Goal: Task Accomplishment & Management: Complete application form

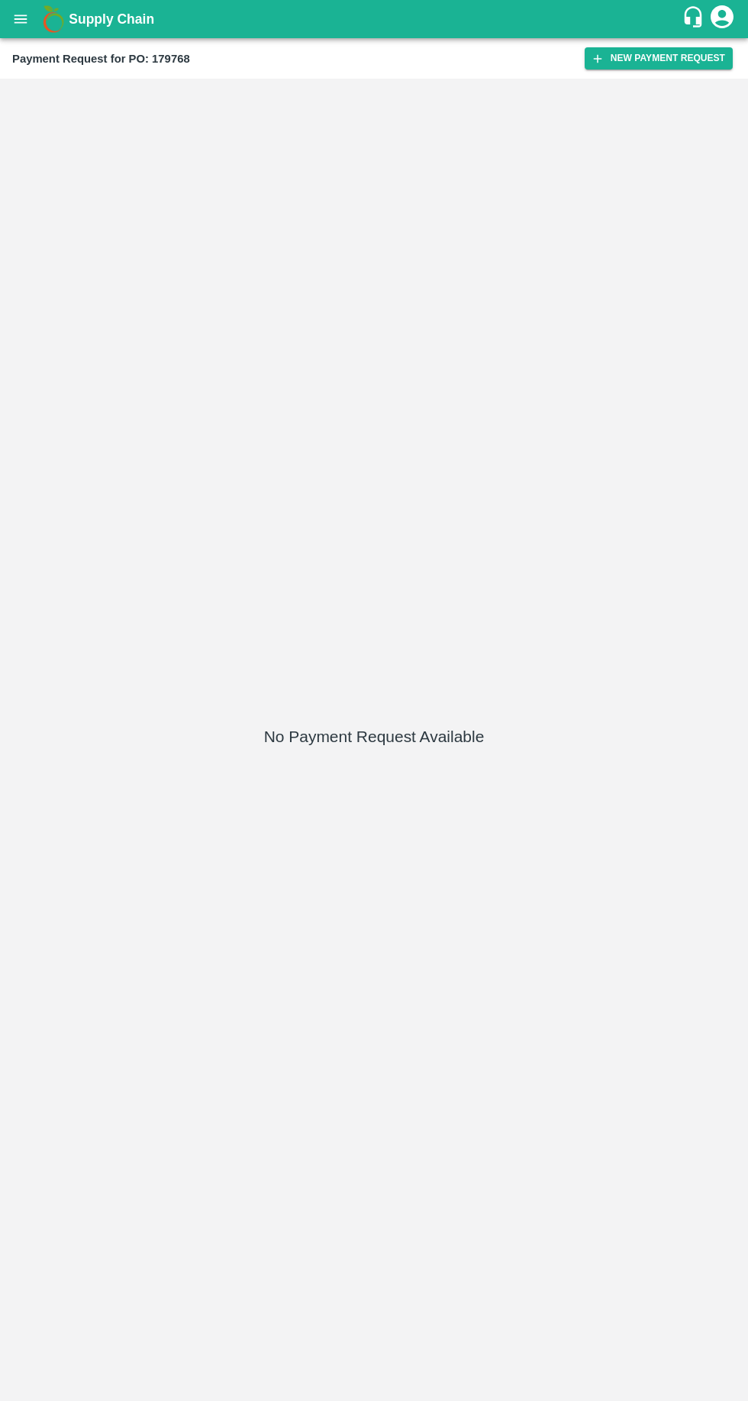
click at [629, 65] on button "New Payment Request" at bounding box center [659, 58] width 148 height 22
click at [188, 142] on body "Supply Chain Payment Request for PO: 179768 New Payment Request No Payment Requ…" at bounding box center [374, 700] width 748 height 1401
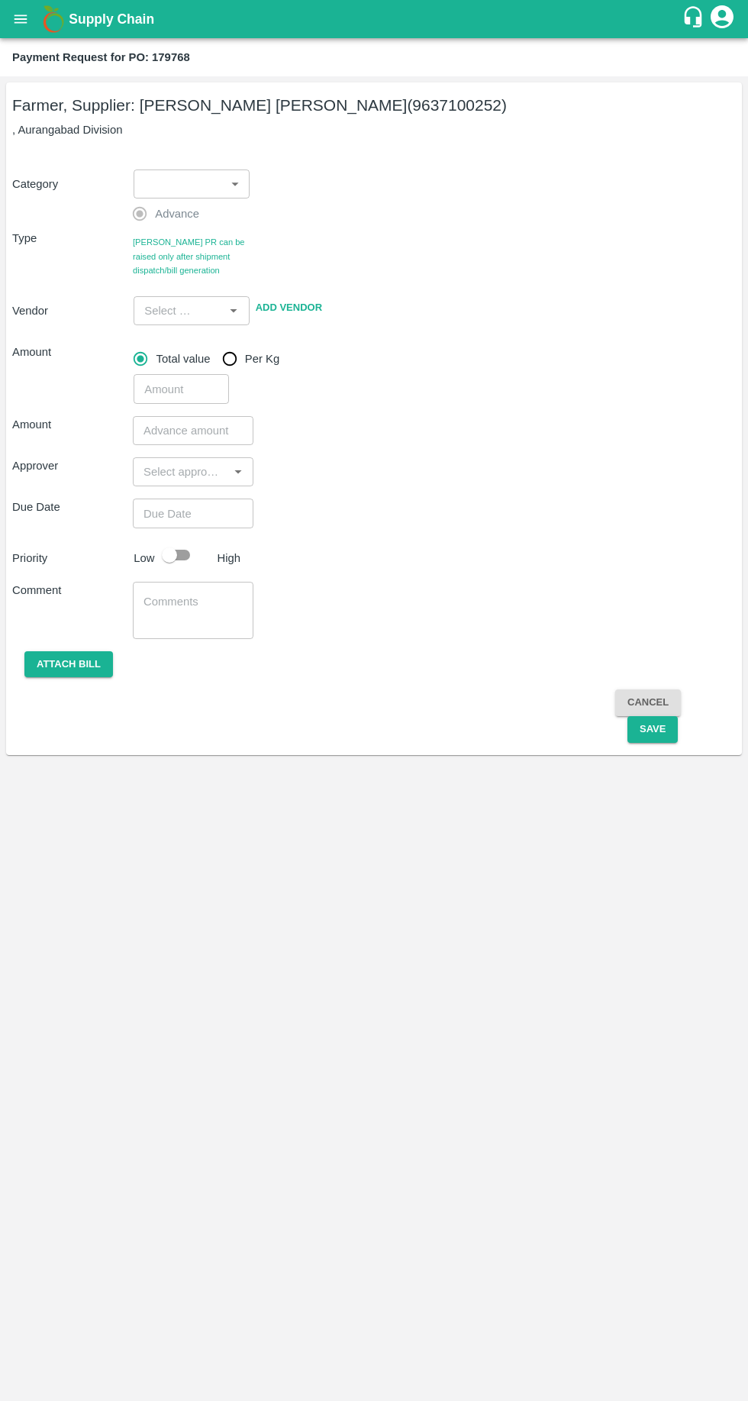
click at [194, 192] on body "Supply Chain Payment Request for PO: 179768 Farmer, Supplier: Pavan Mahajan Bah…" at bounding box center [374, 700] width 748 height 1401
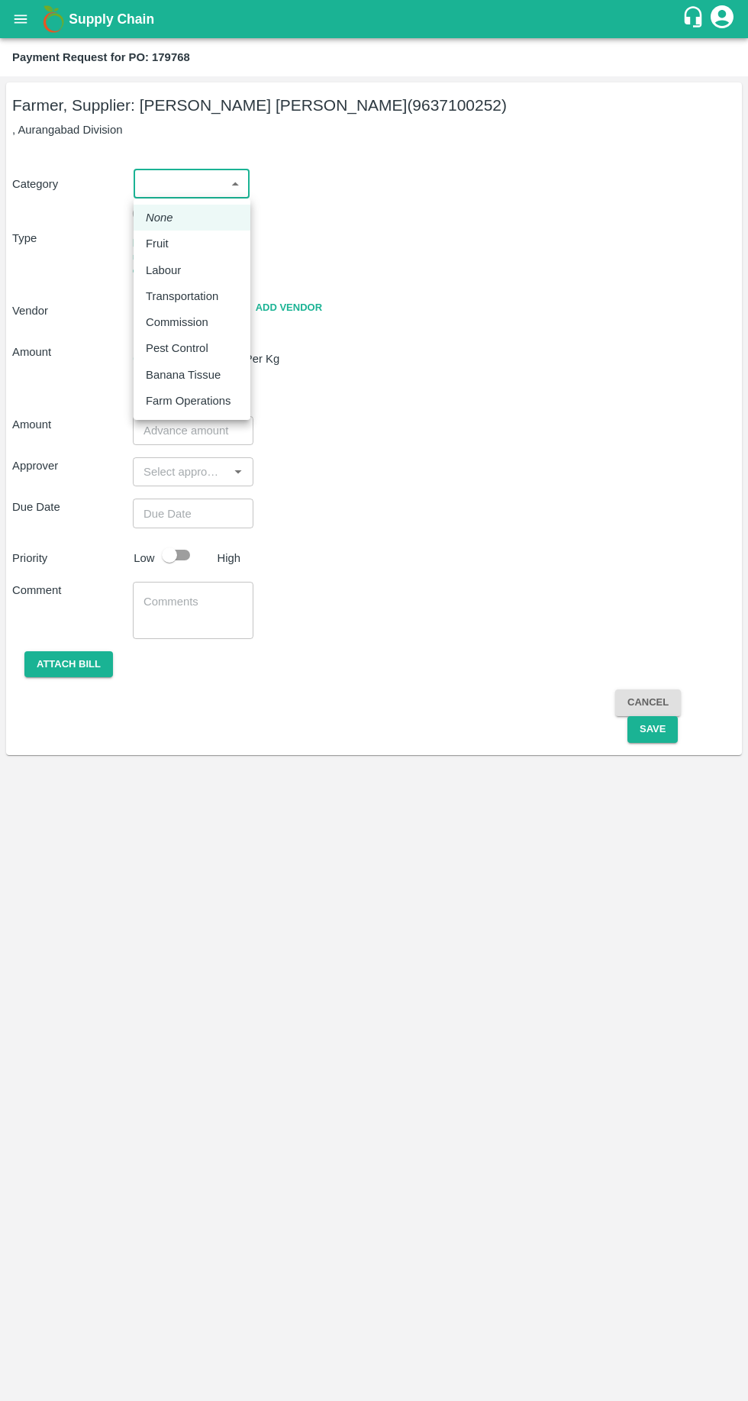
click at [163, 251] on p "Fruit" at bounding box center [157, 243] width 23 height 17
type input "1"
type input "Pavan Mahajan Bahure - 9637100252(Farmer, Supplier)"
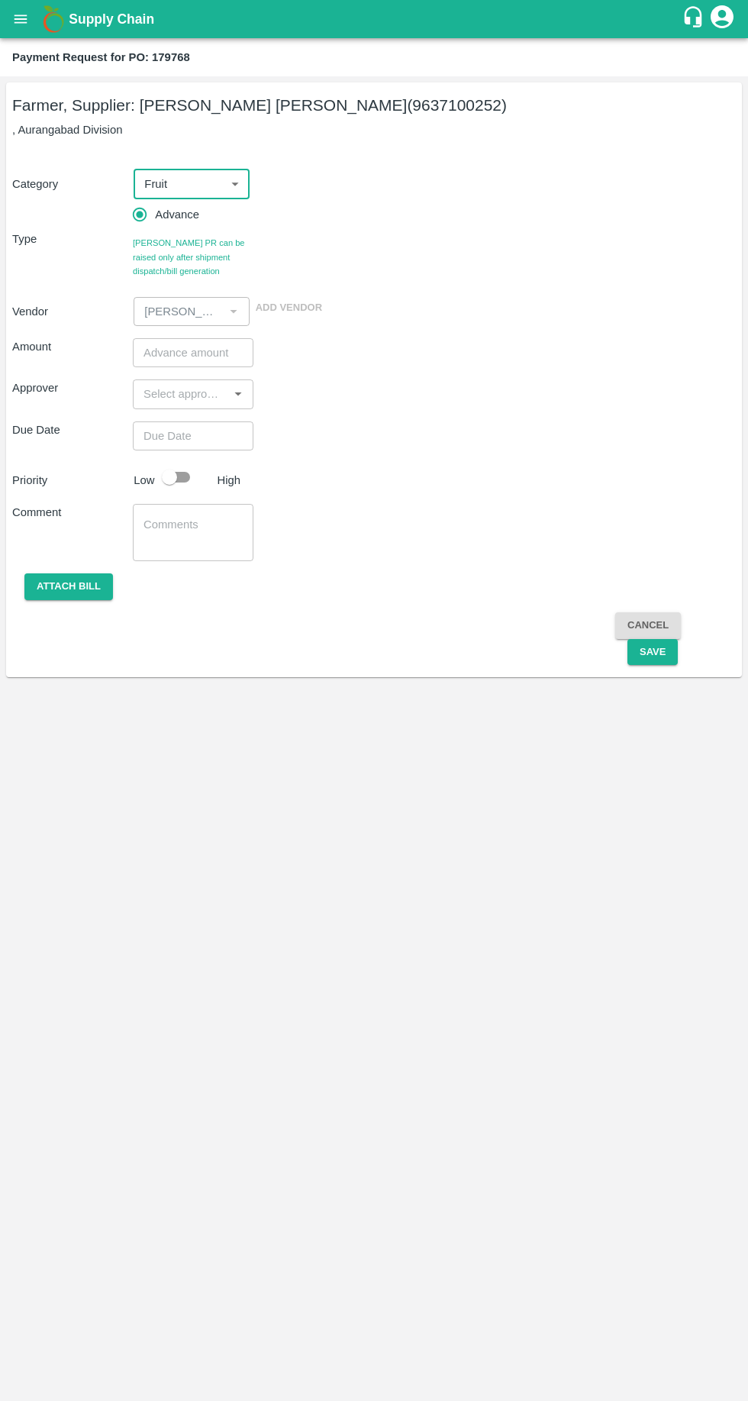
click at [166, 354] on input "number" at bounding box center [193, 352] width 121 height 29
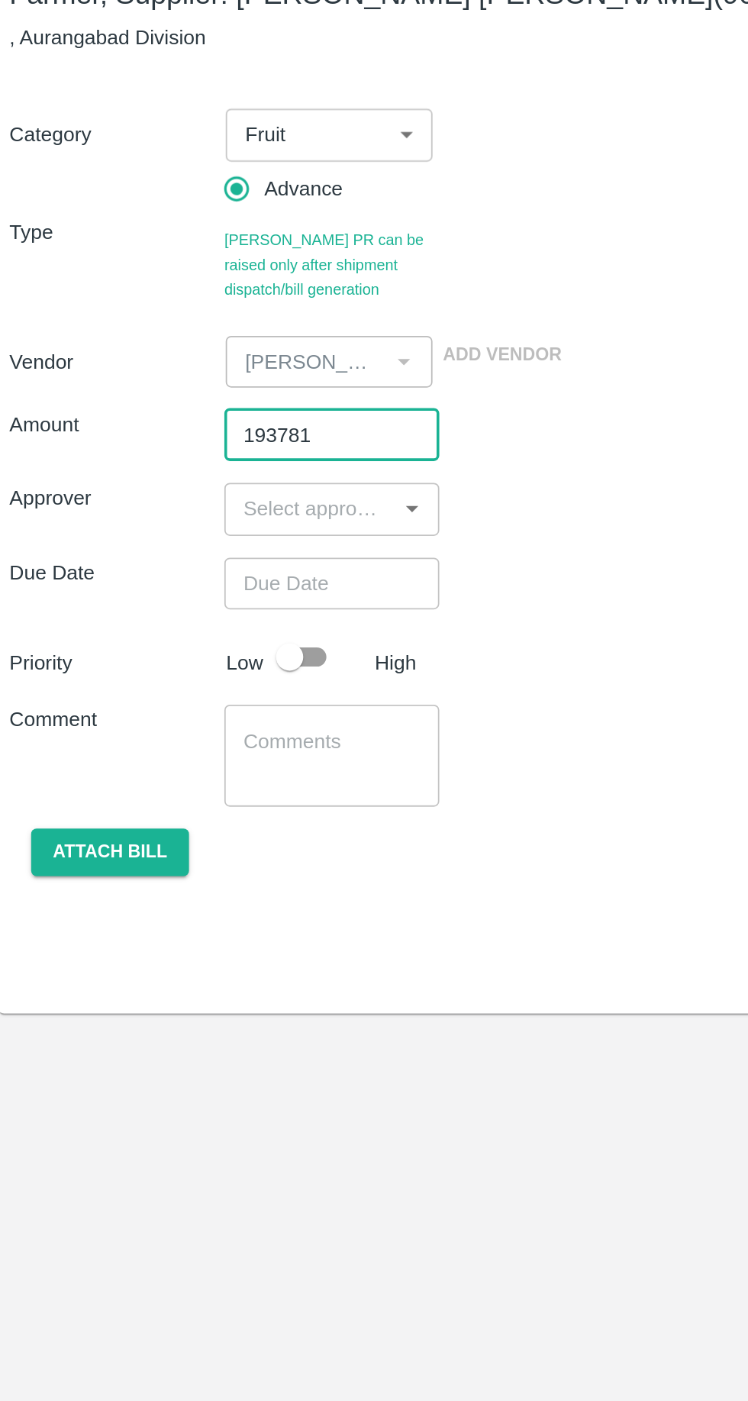
type input "193781"
click at [166, 397] on input "input" at bounding box center [180, 394] width 86 height 20
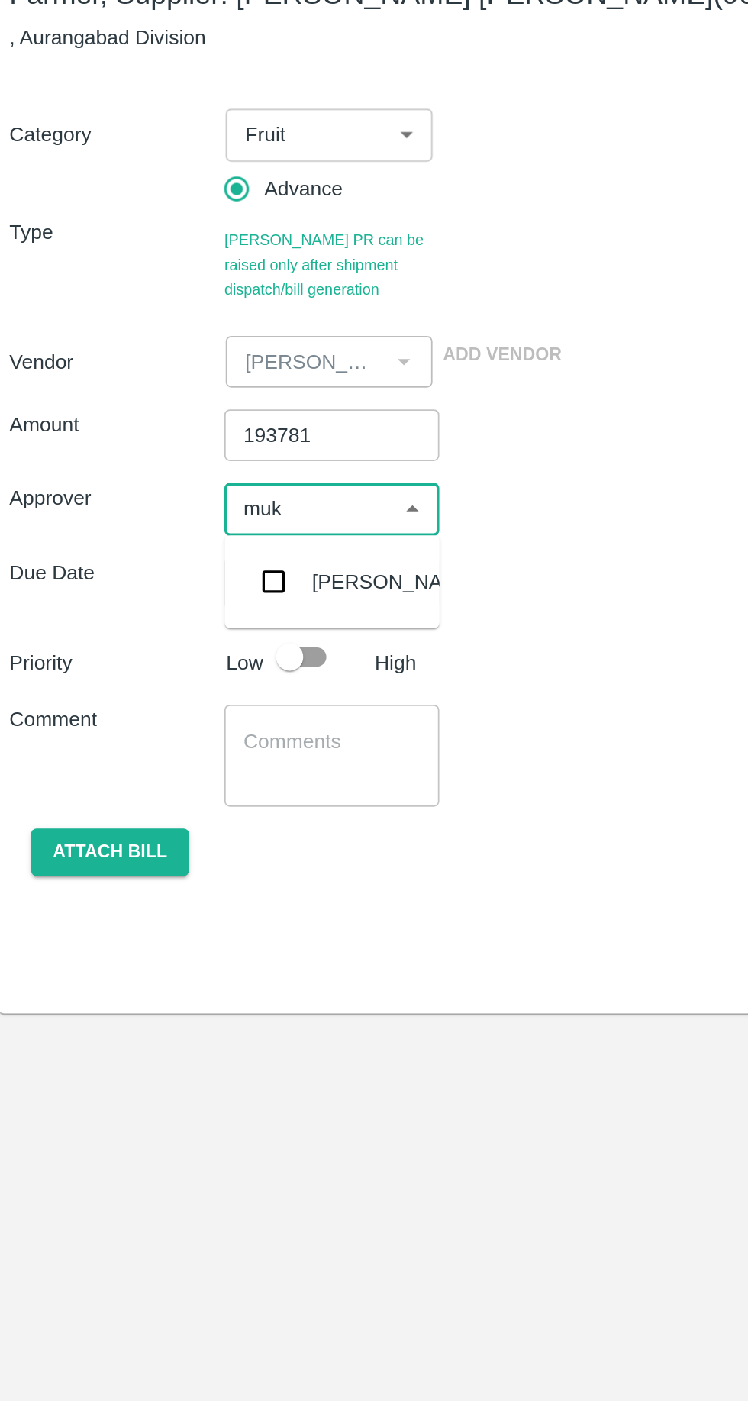
type input "muku"
click at [160, 434] on input "checkbox" at bounding box center [160, 435] width 31 height 31
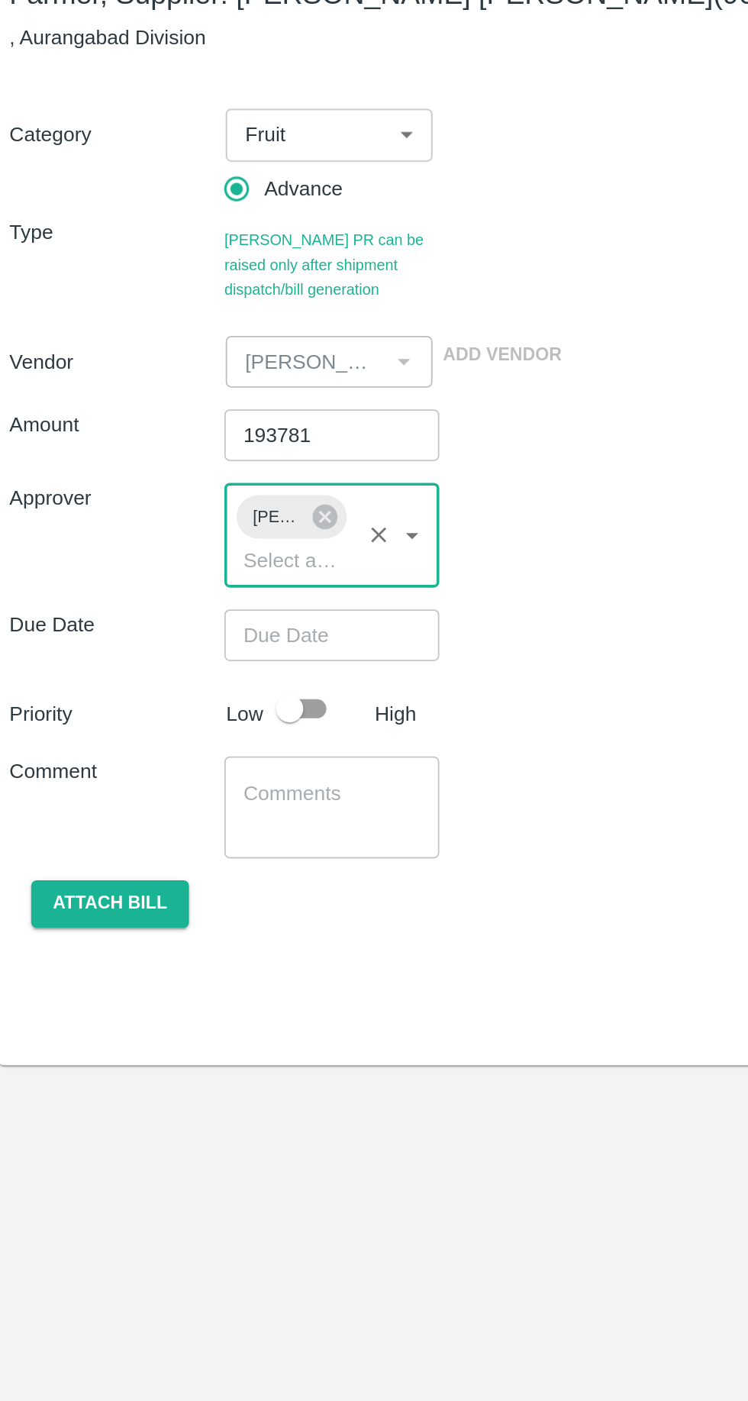
click at [151, 465] on input "Choose date" at bounding box center [188, 464] width 110 height 29
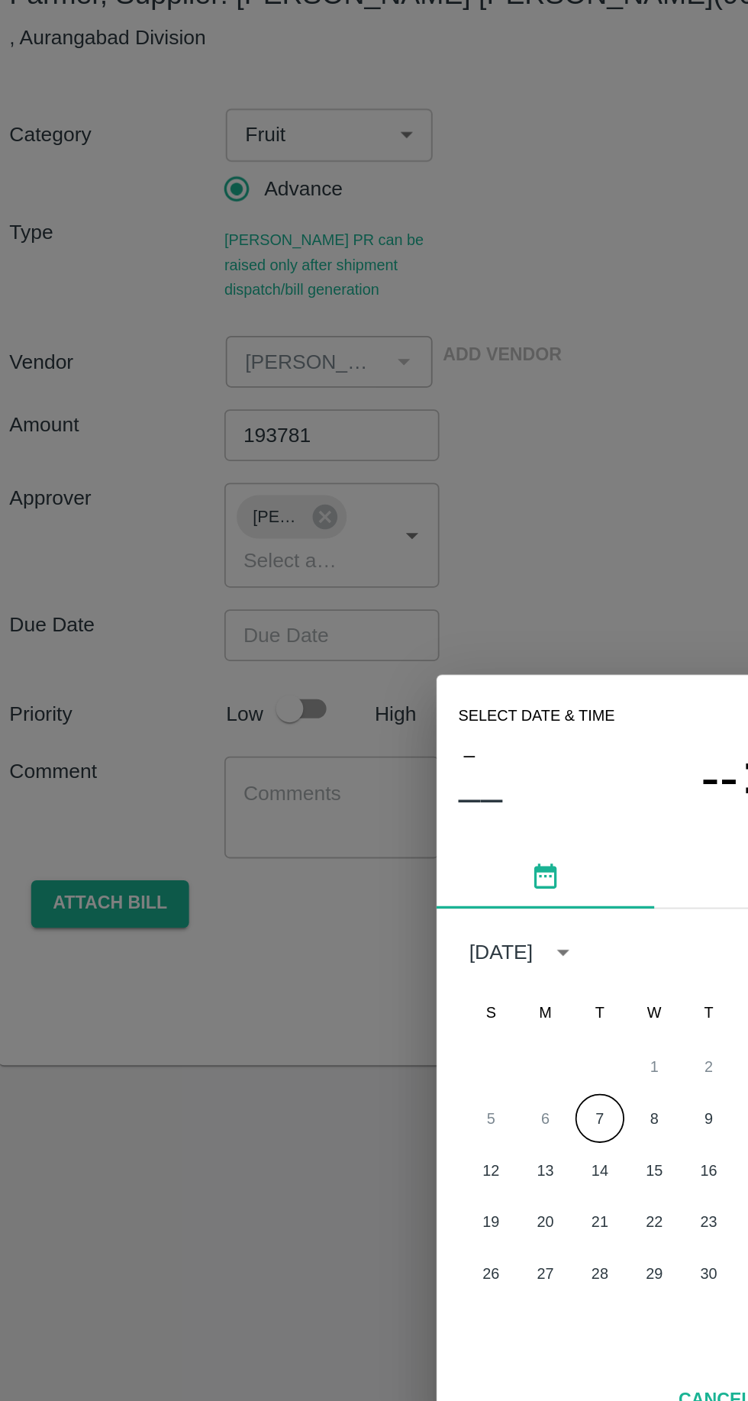
click at [341, 740] on button "7" at bounding box center [343, 735] width 27 height 27
type input "07/10/2025 12:00 AM"
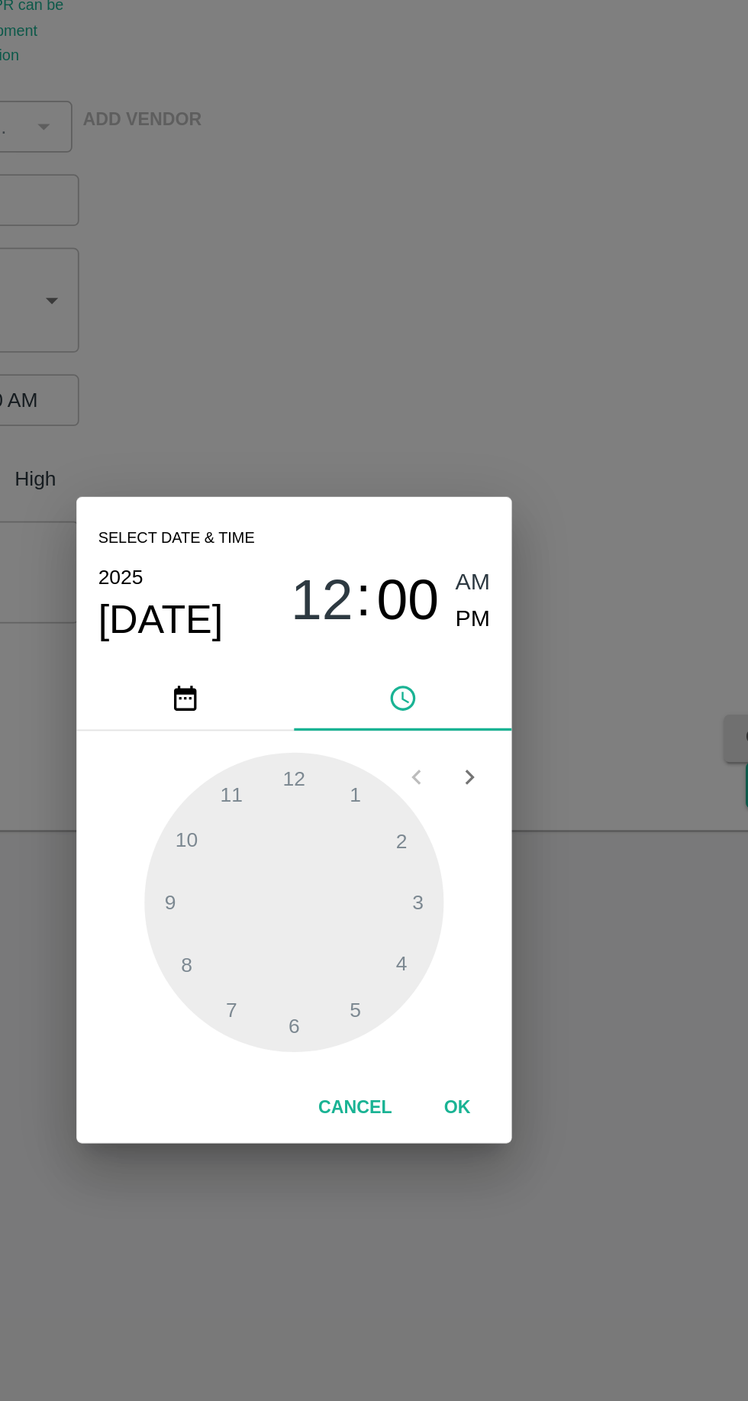
click at [476, 875] on button "OK" at bounding box center [465, 862] width 49 height 27
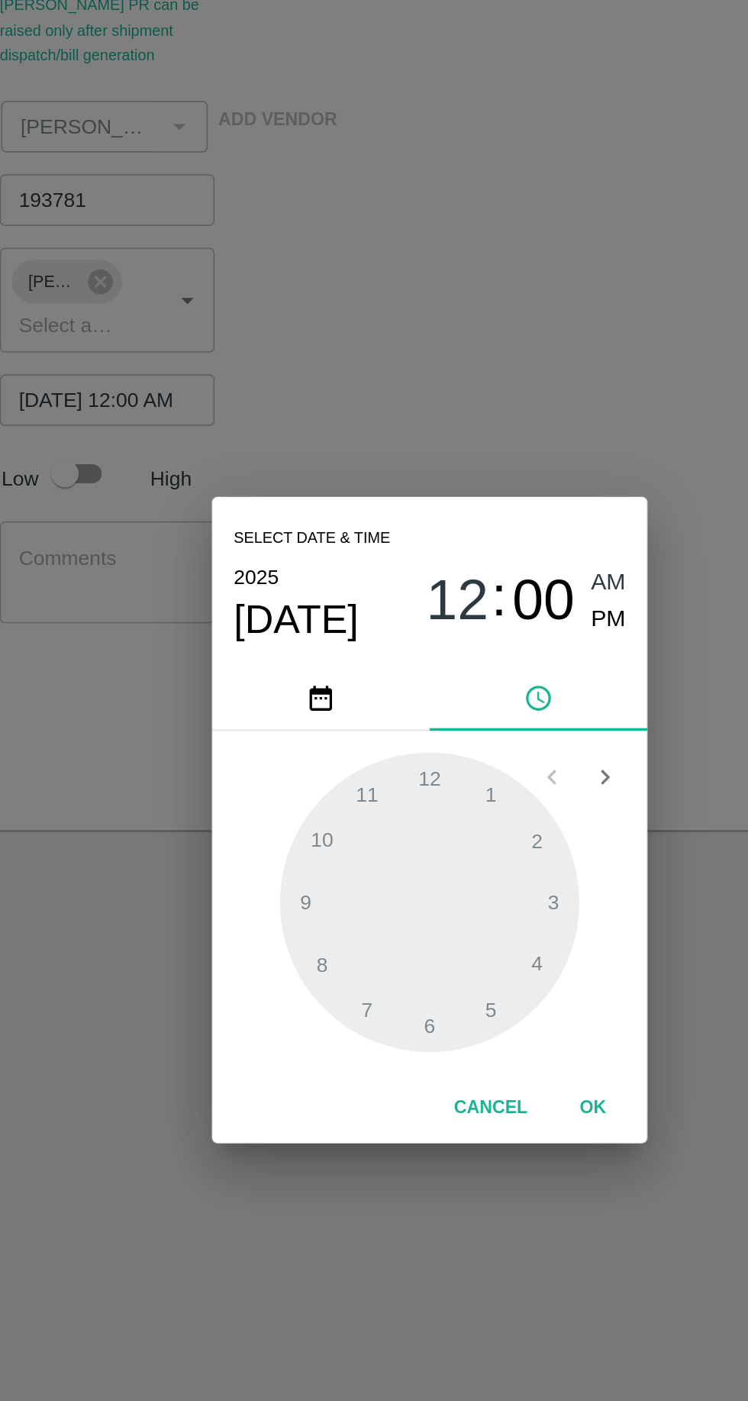
scroll to position [0, 12]
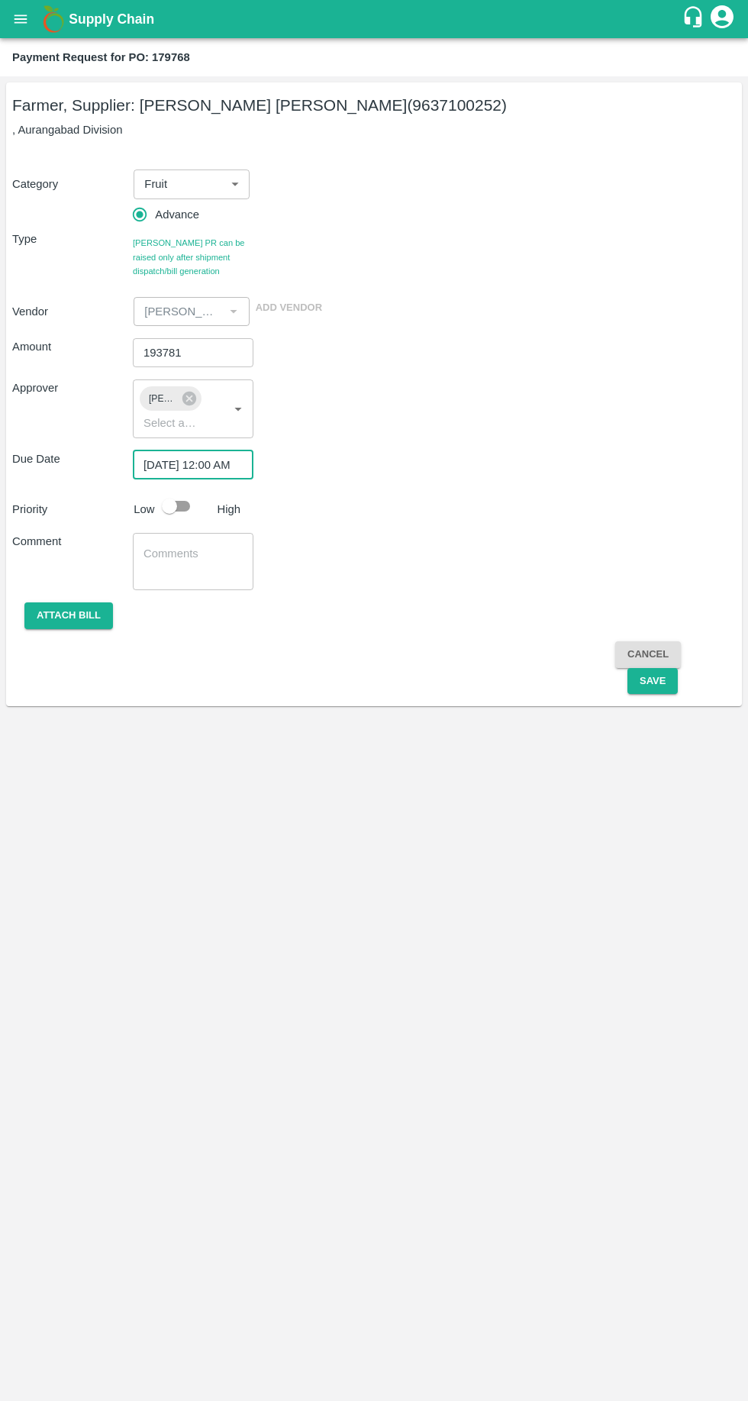
click at [173, 556] on textarea at bounding box center [192, 562] width 99 height 32
type textarea "Fruit cost"
click at [666, 689] on button "Save" at bounding box center [652, 681] width 50 height 27
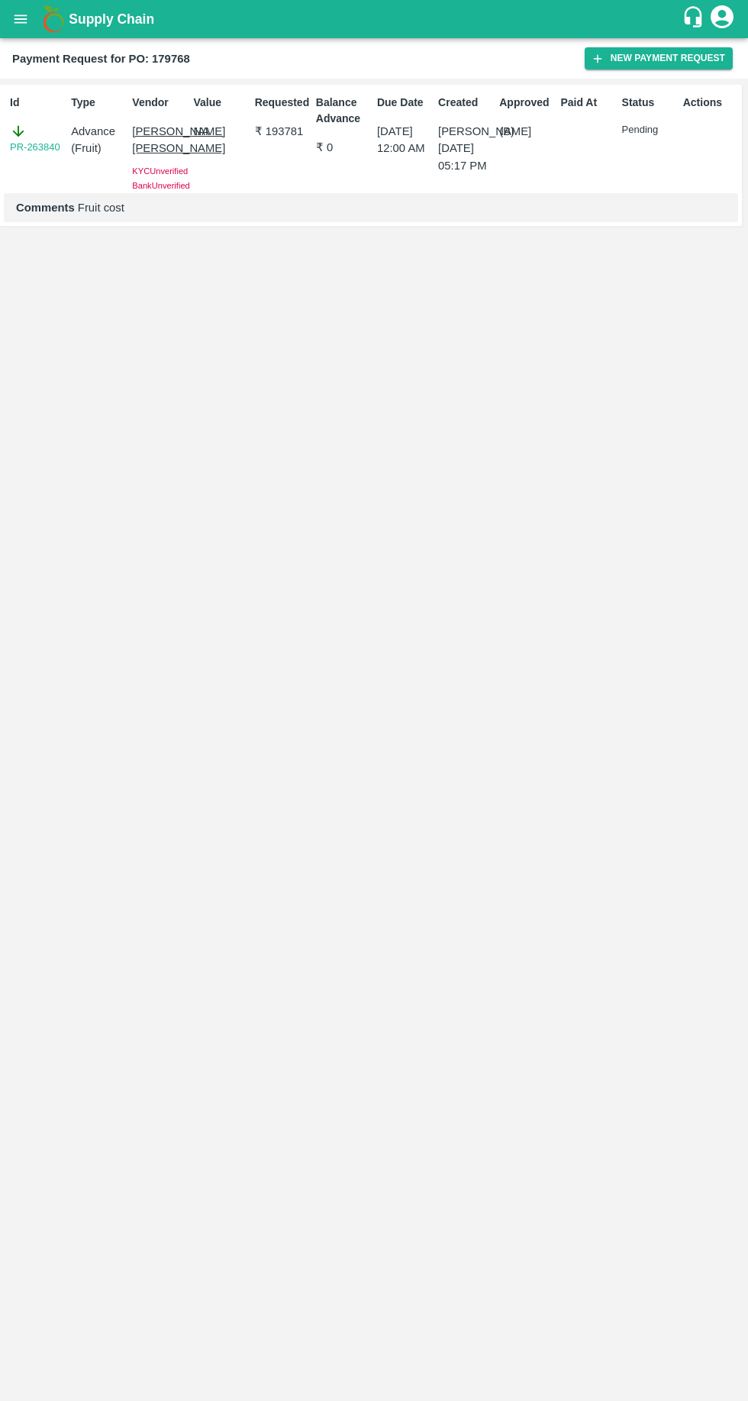
click at [73, 25] on b "Supply Chain" at bounding box center [111, 18] width 85 height 15
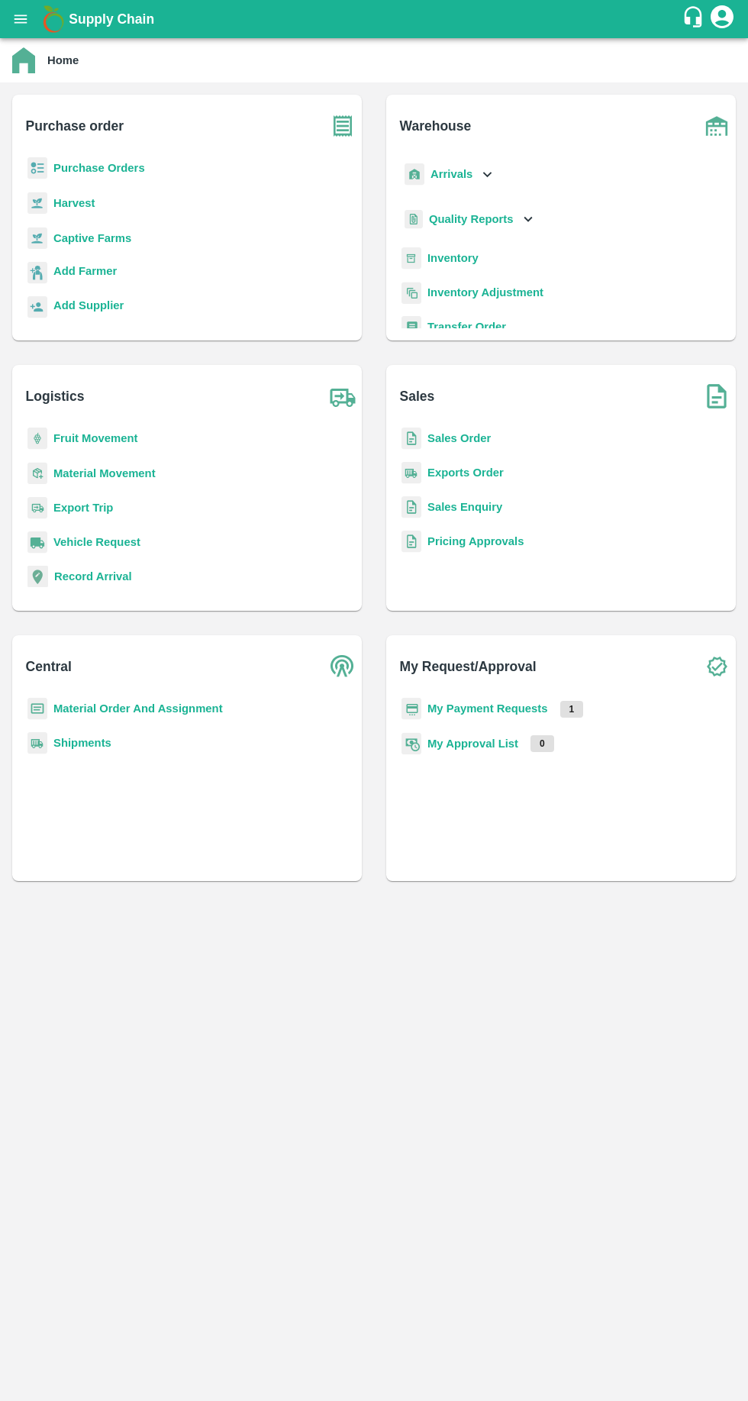
click at [532, 708] on b "My Payment Requests" at bounding box center [487, 708] width 121 height 12
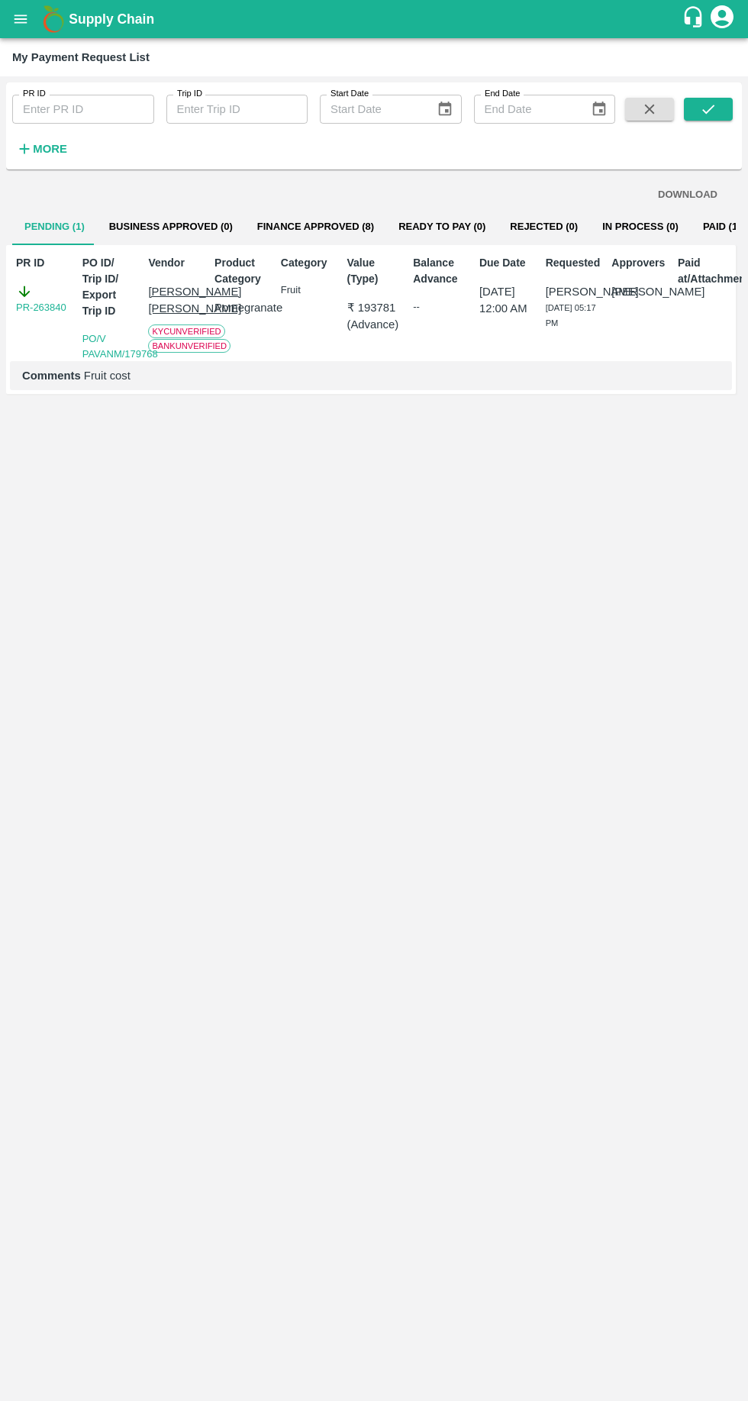
click at [44, 311] on link "PR-263840" at bounding box center [41, 307] width 50 height 15
click at [47, 308] on link "PR-263840" at bounding box center [41, 307] width 50 height 15
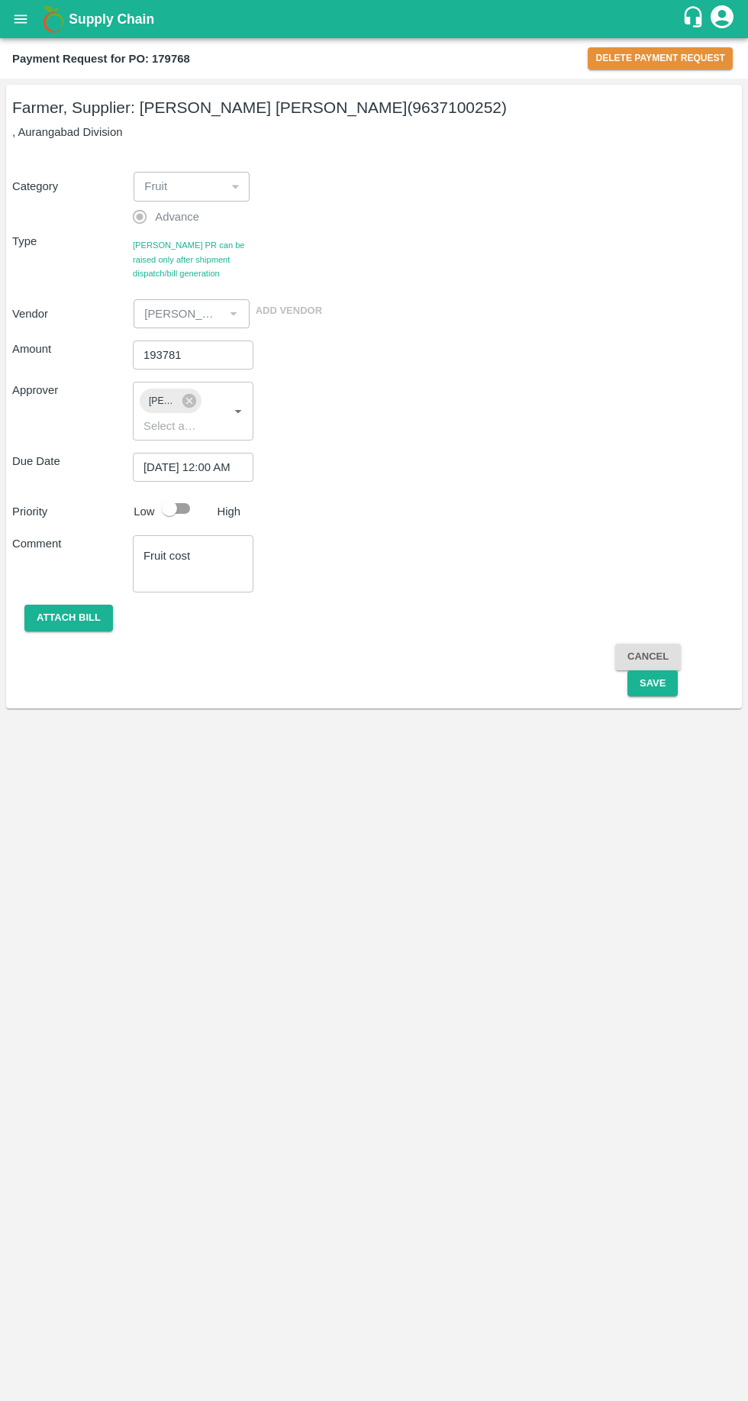
click at [202, 183] on div "Fruit" at bounding box center [184, 186] width 80 height 17
click at [214, 192] on div "Fruit" at bounding box center [184, 186] width 80 height 17
click at [191, 194] on div "Fruit" at bounding box center [184, 186] width 80 height 17
click at [617, 66] on button "Delete Payment Request" at bounding box center [660, 58] width 145 height 22
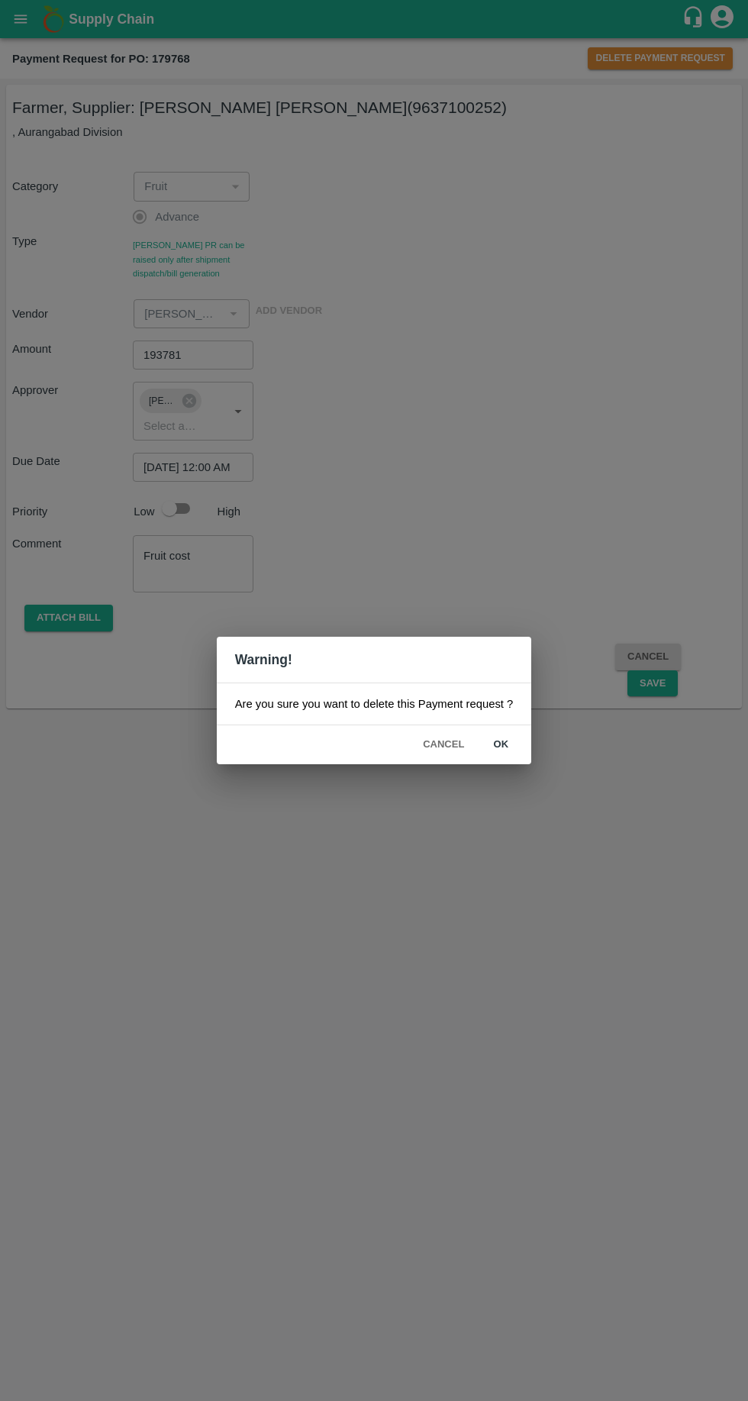
click at [522, 746] on button "ok" at bounding box center [500, 744] width 49 height 27
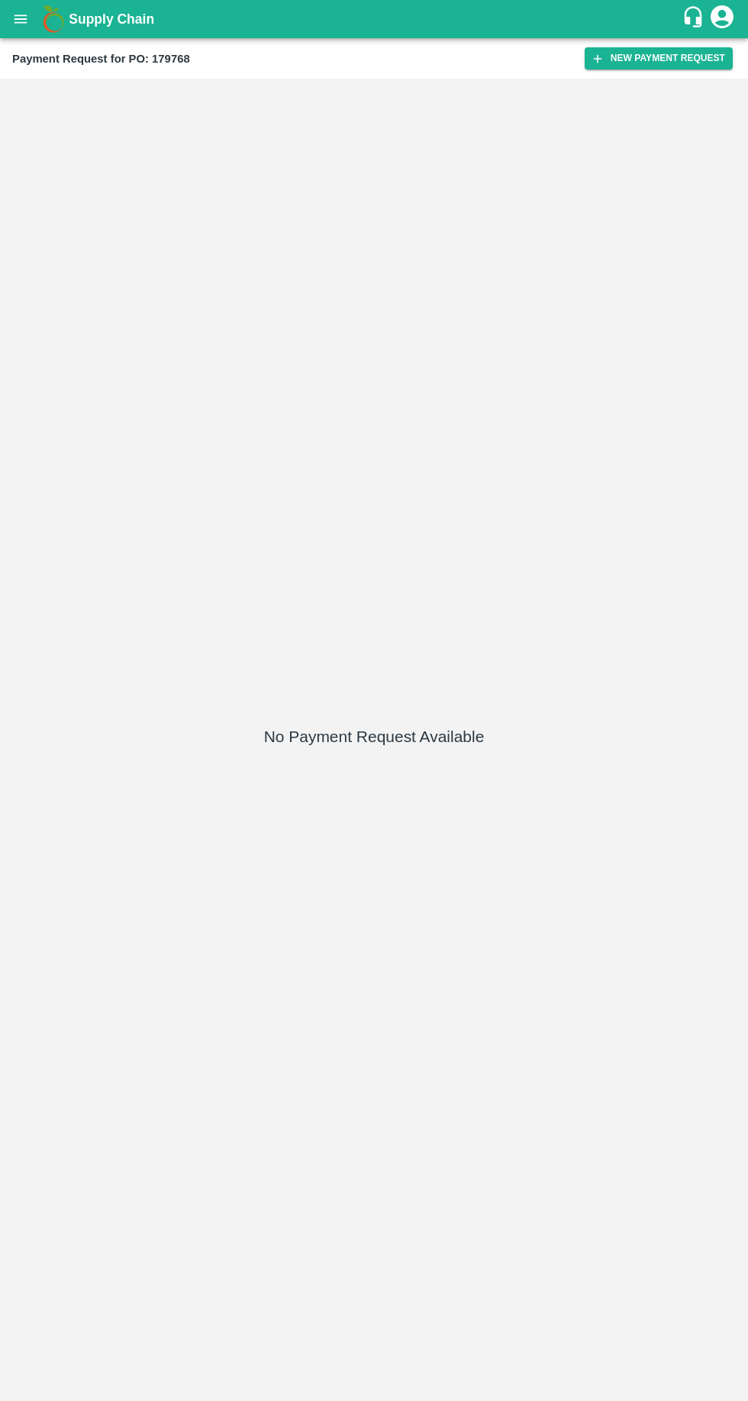
click at [621, 65] on button "New Payment Request" at bounding box center [659, 58] width 148 height 22
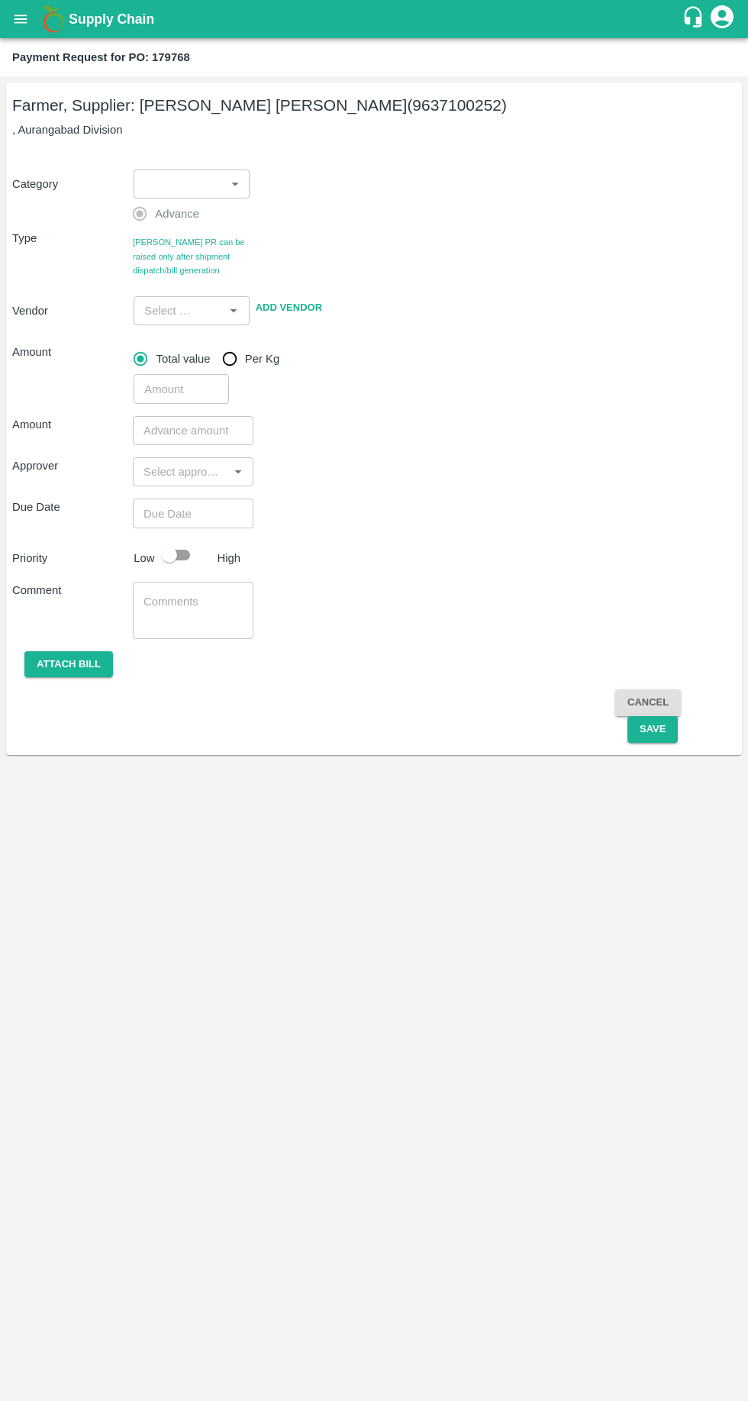
click at [196, 186] on body "Supply Chain Payment Request for PO: 179768 Farmer, Supplier: Pavan Mahajan Bah…" at bounding box center [374, 700] width 748 height 1401
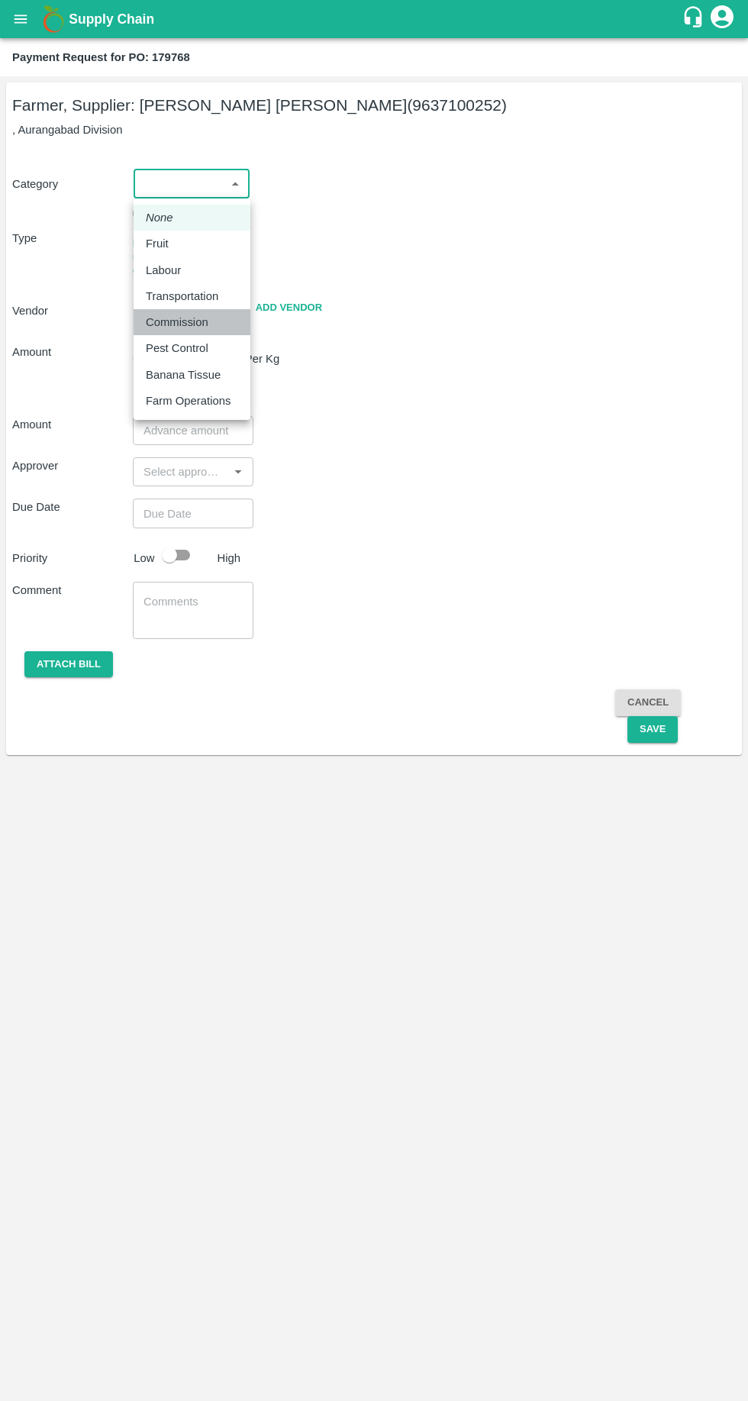
click at [168, 323] on p "Commission" at bounding box center [177, 322] width 63 height 17
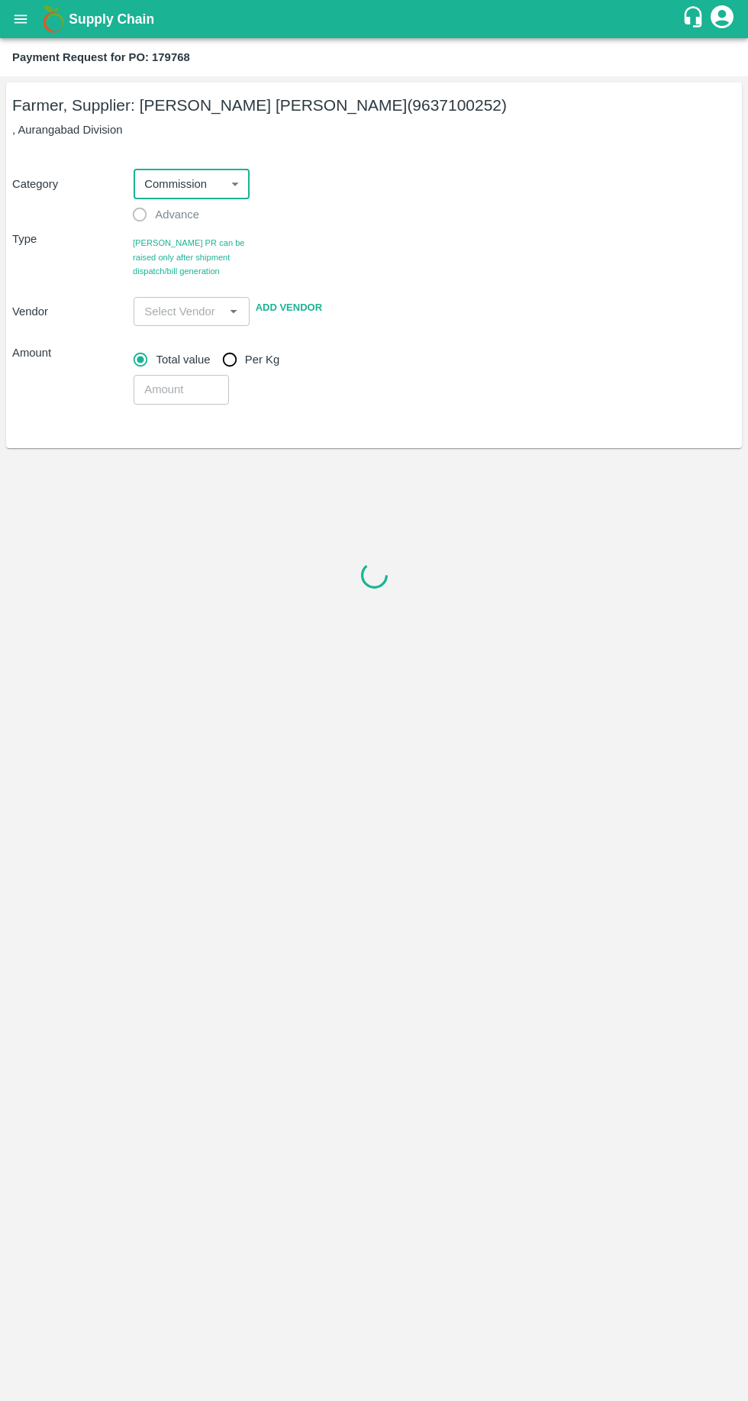
type input "6"
radio input "false"
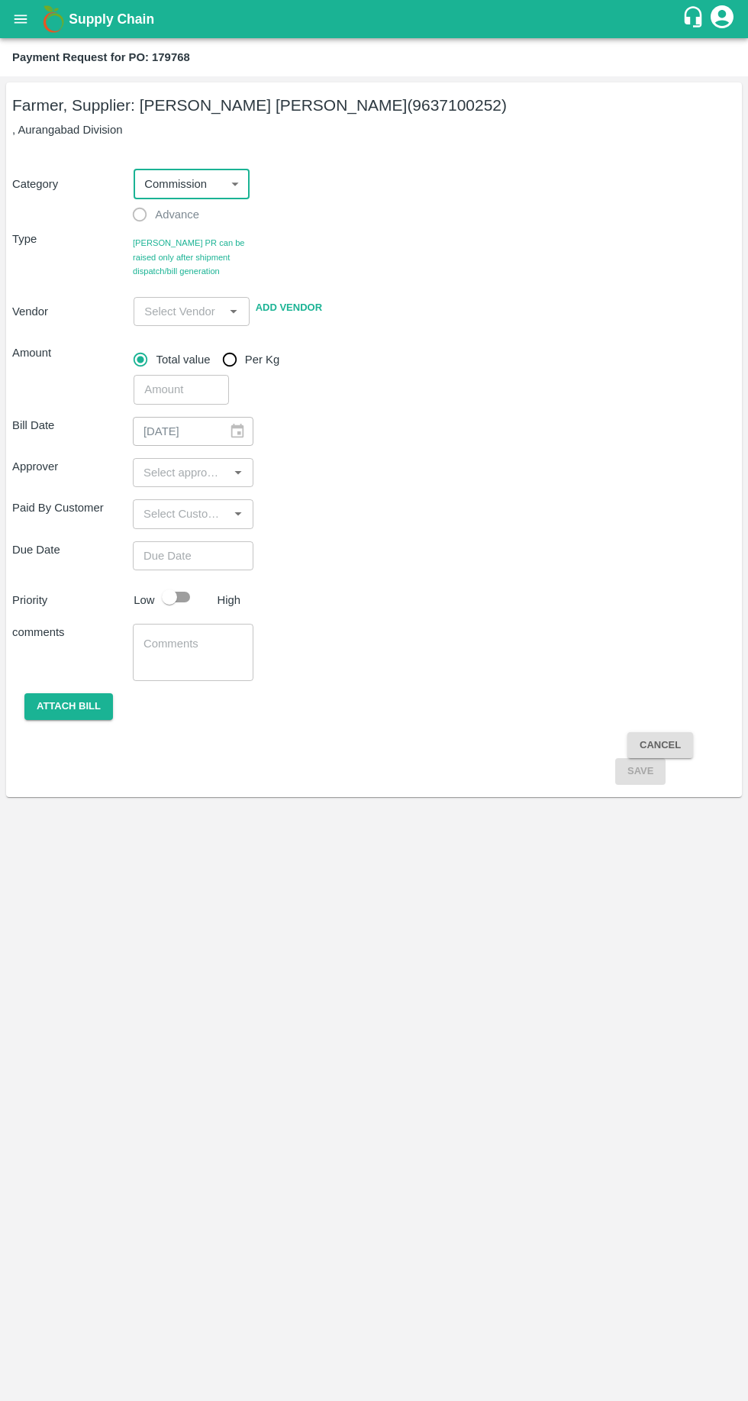
click at [143, 218] on label "Advance" at bounding box center [161, 214] width 75 height 31
click at [173, 313] on input "input" at bounding box center [178, 311] width 81 height 20
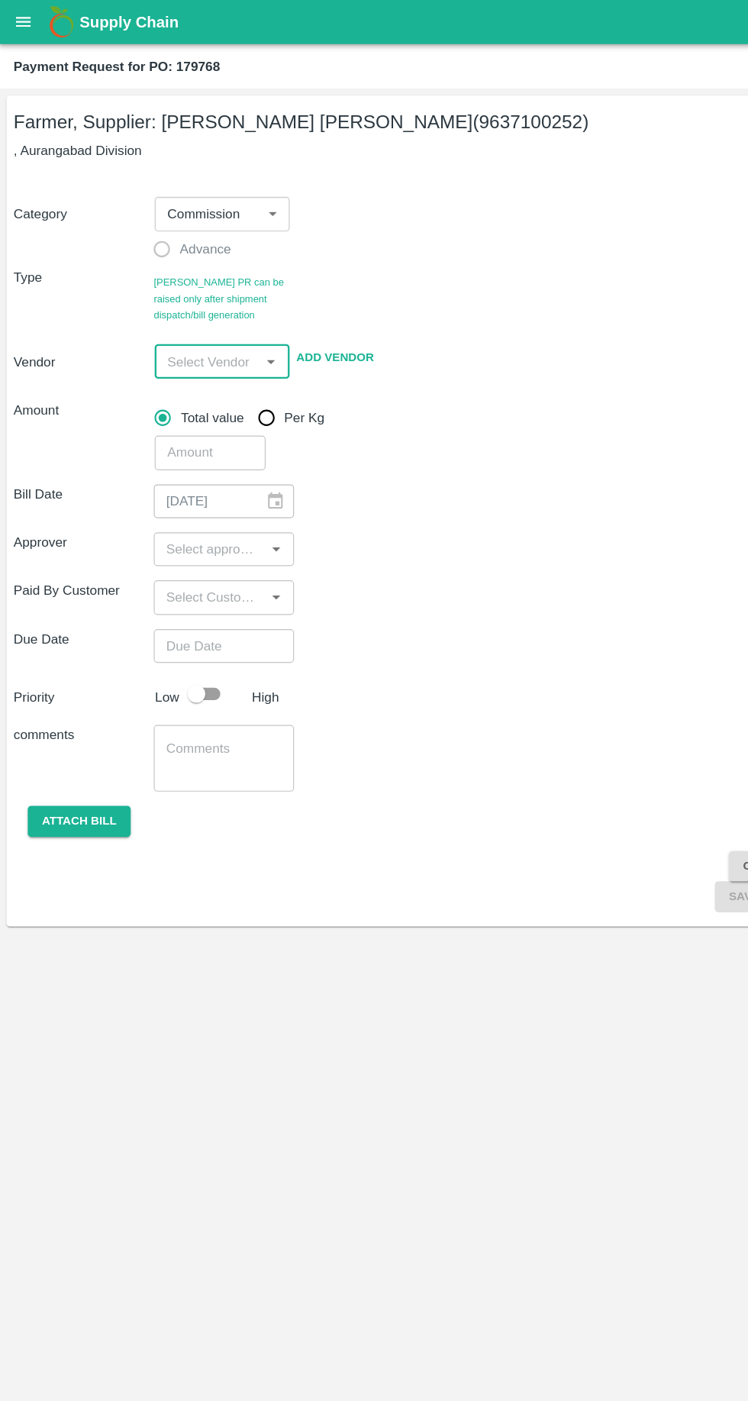
click at [34, 30] on div "Supply Chain" at bounding box center [374, 19] width 748 height 38
click at [184, 181] on body "Supply Chain Payment Request for PO: 179768 Farmer, Supplier: Pavan Mahajan Bah…" at bounding box center [374, 700] width 748 height 1401
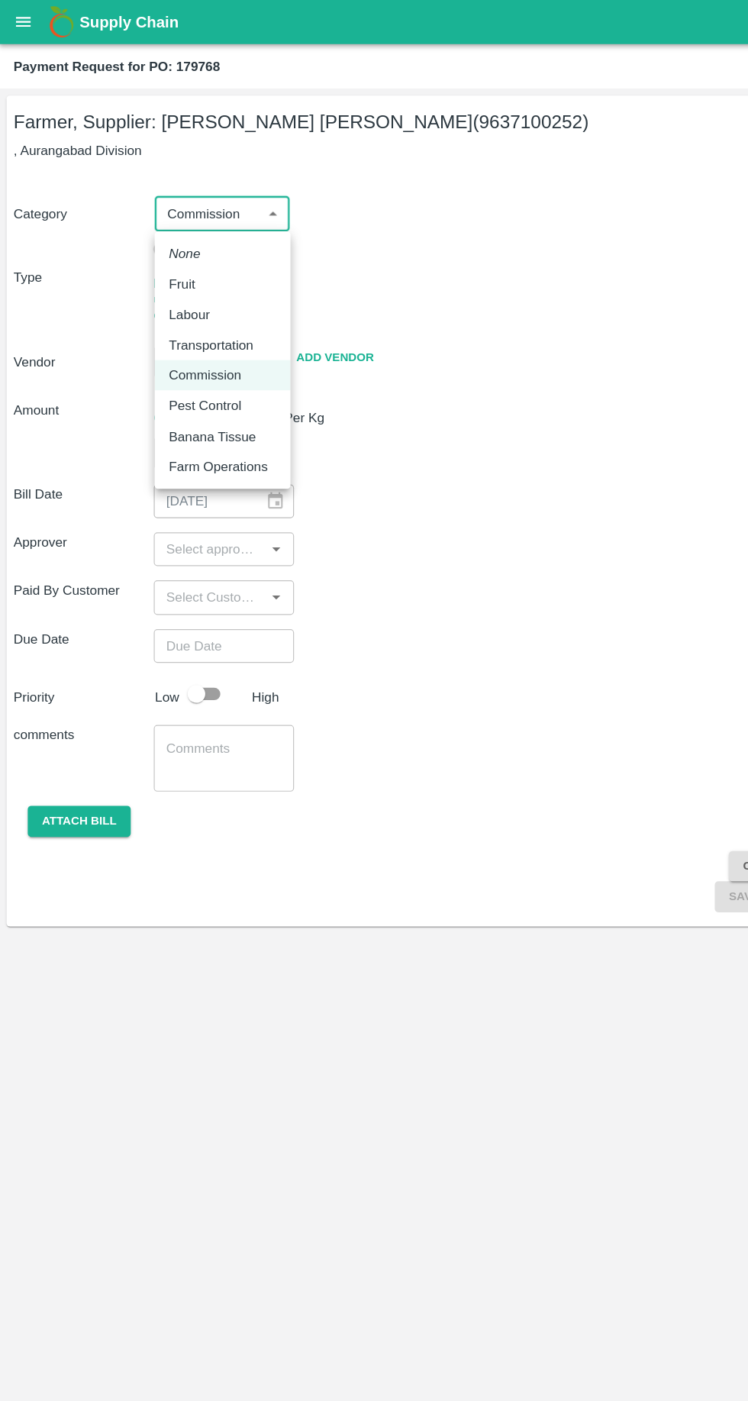
click at [157, 250] on p "Fruit" at bounding box center [157, 244] width 23 height 17
type input "1"
radio input "true"
type input "Pavan Mahajan Bahure - 9637100252(Farmer, Supplier)"
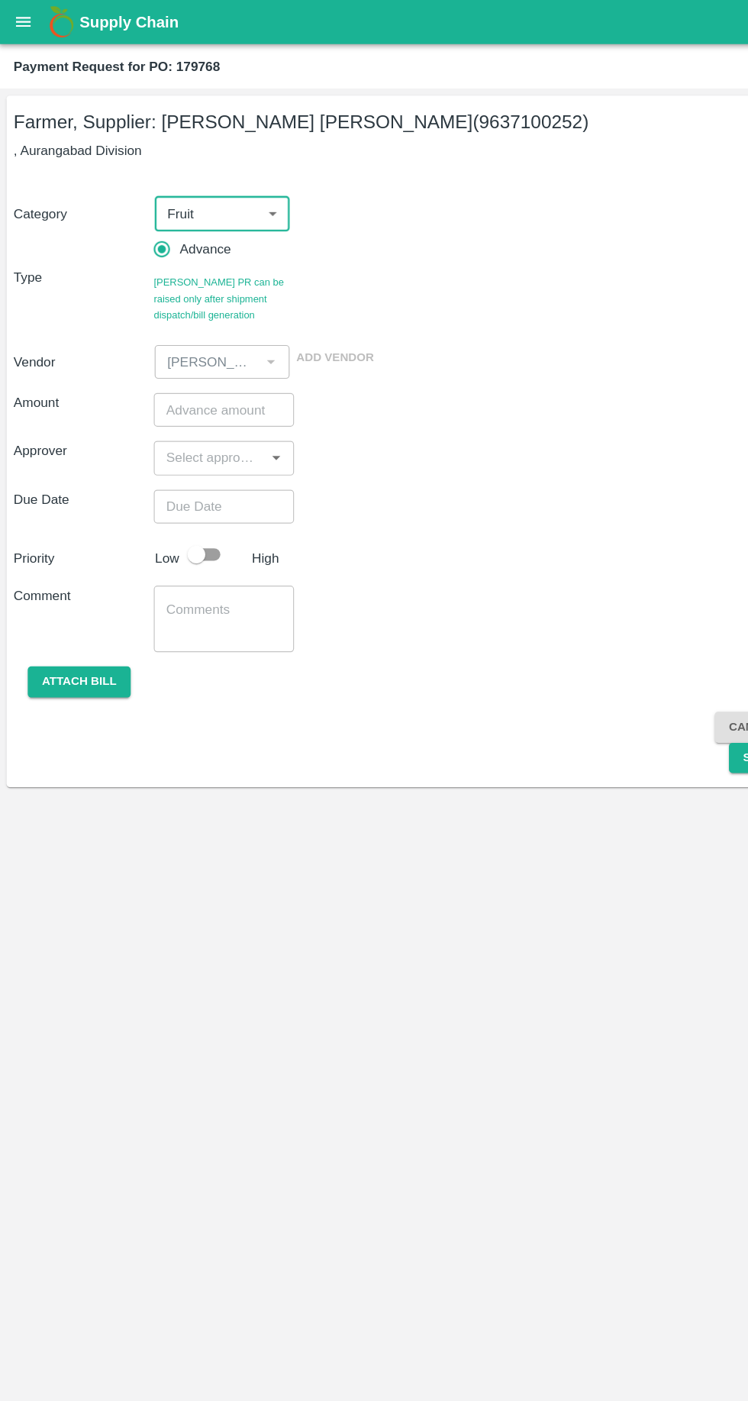
click at [163, 353] on input "number" at bounding box center [193, 352] width 121 height 29
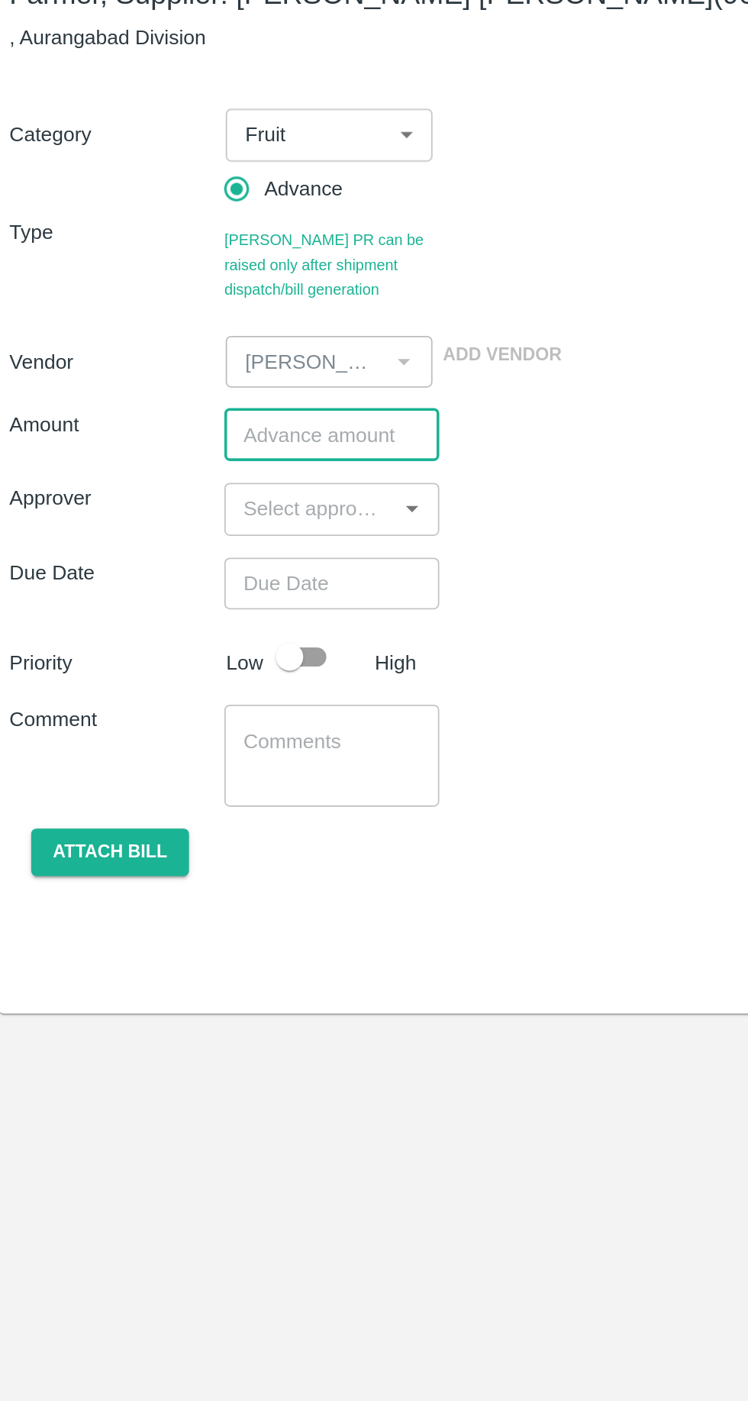
click at [169, 355] on input "number" at bounding box center [193, 352] width 121 height 29
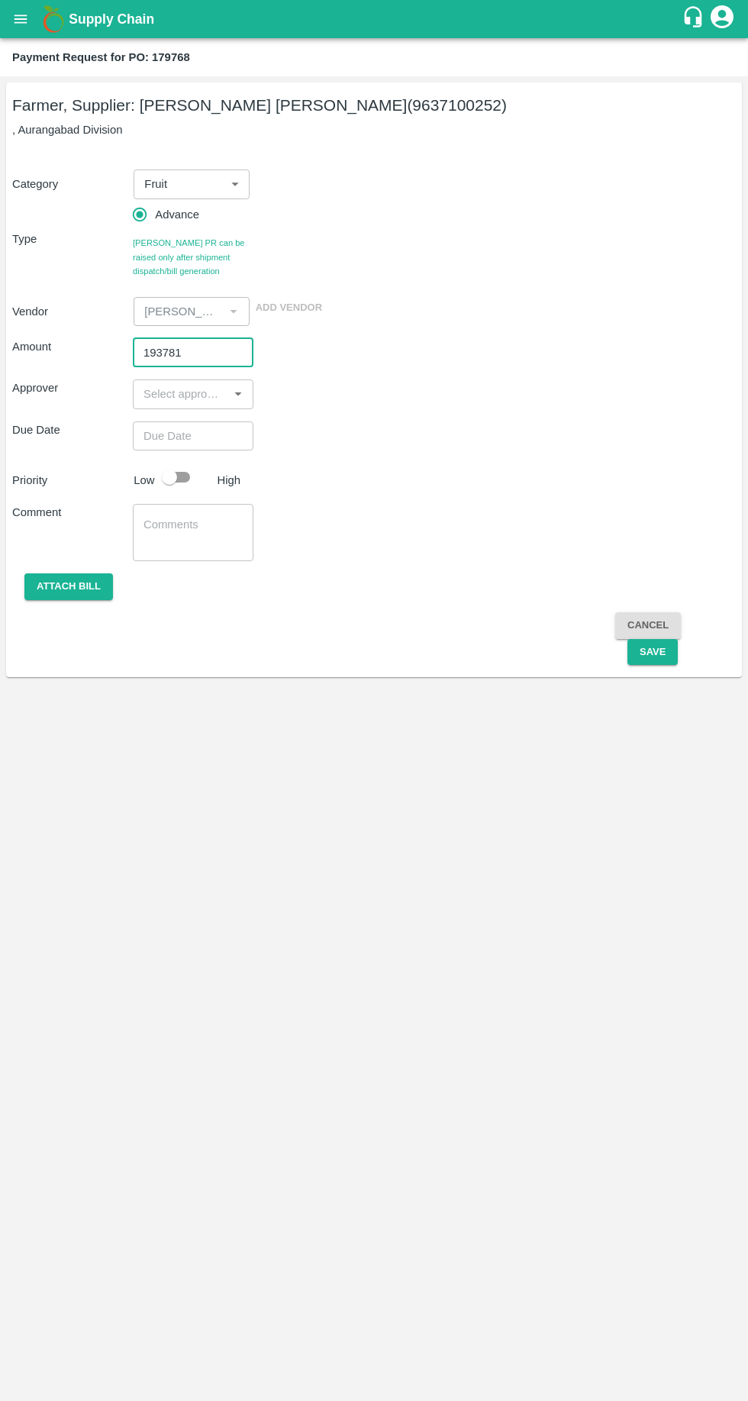
type input "193781"
click at [156, 395] on input "input" at bounding box center [180, 394] width 86 height 20
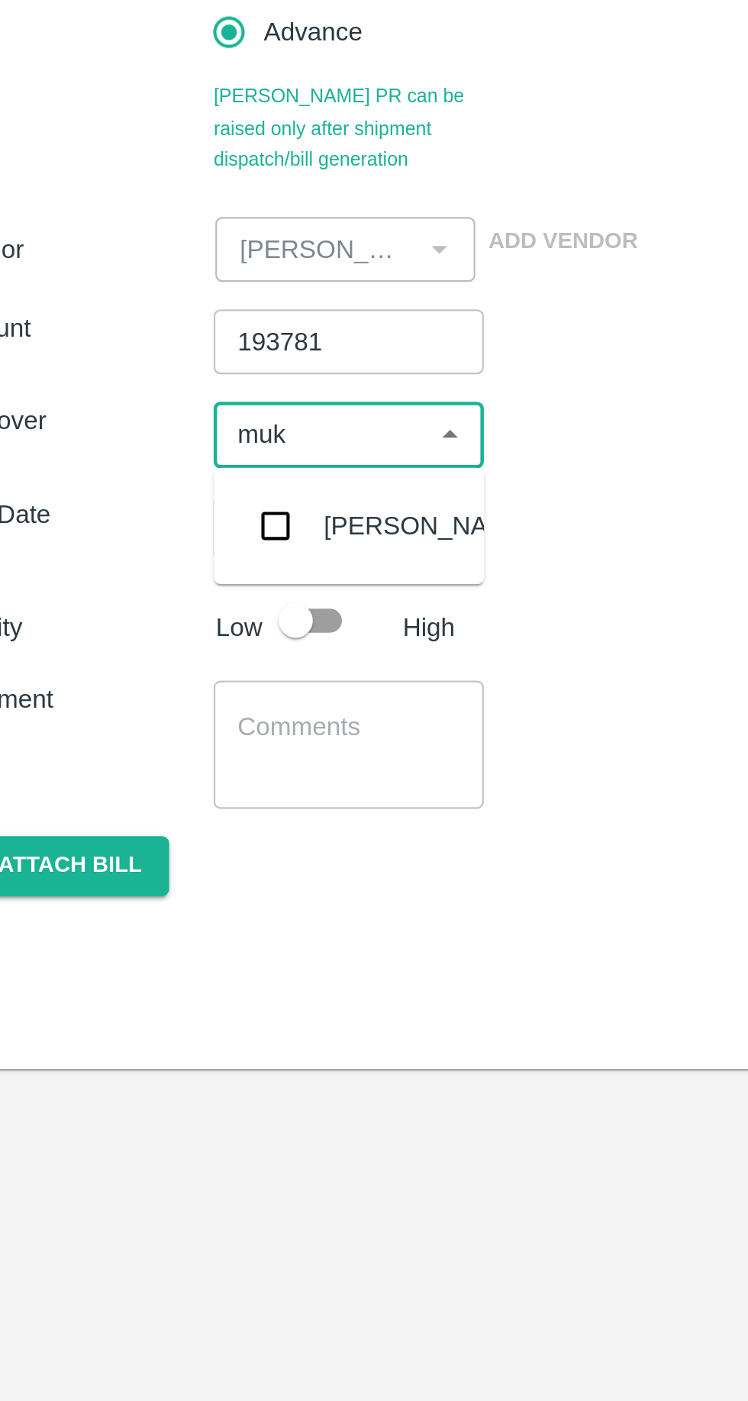
type input "muku"
click at [167, 430] on input "checkbox" at bounding box center [160, 435] width 31 height 31
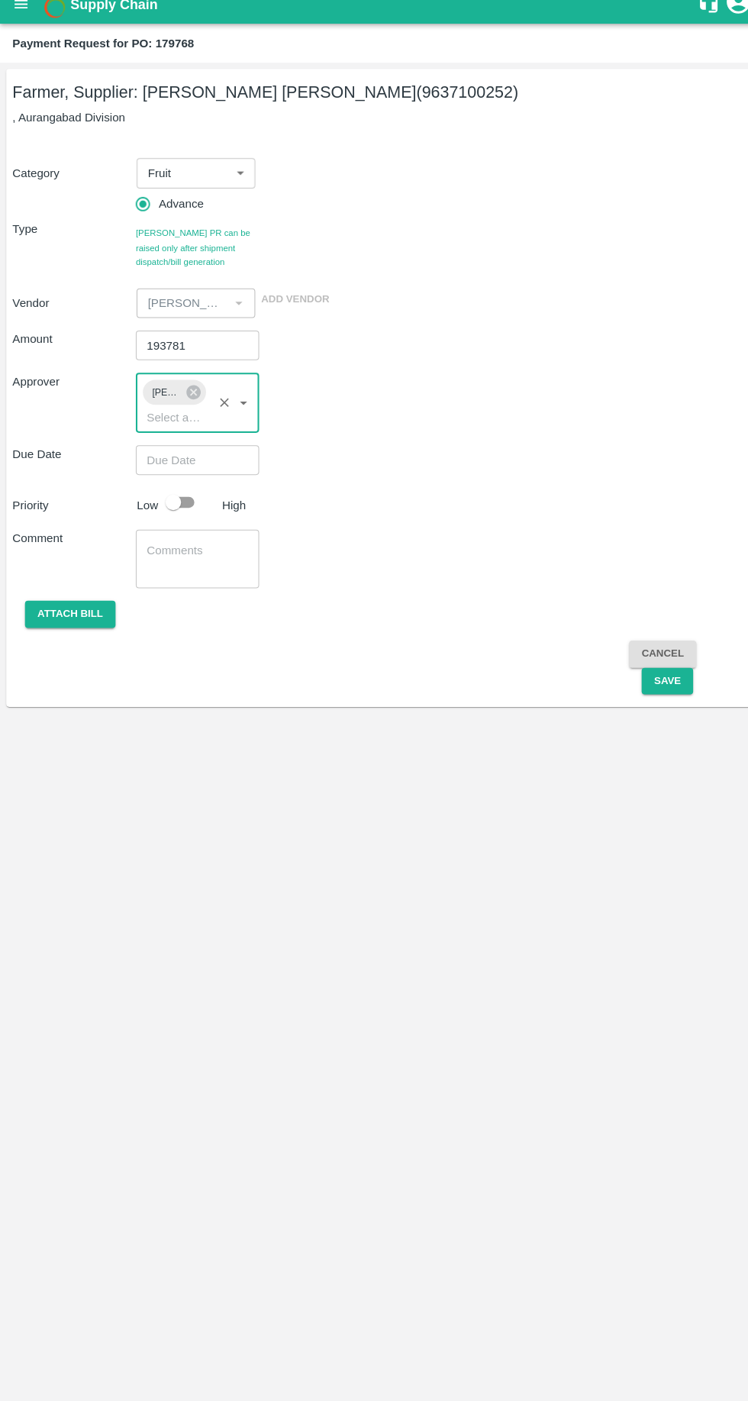
click at [158, 464] on input "Choose date" at bounding box center [188, 464] width 110 height 29
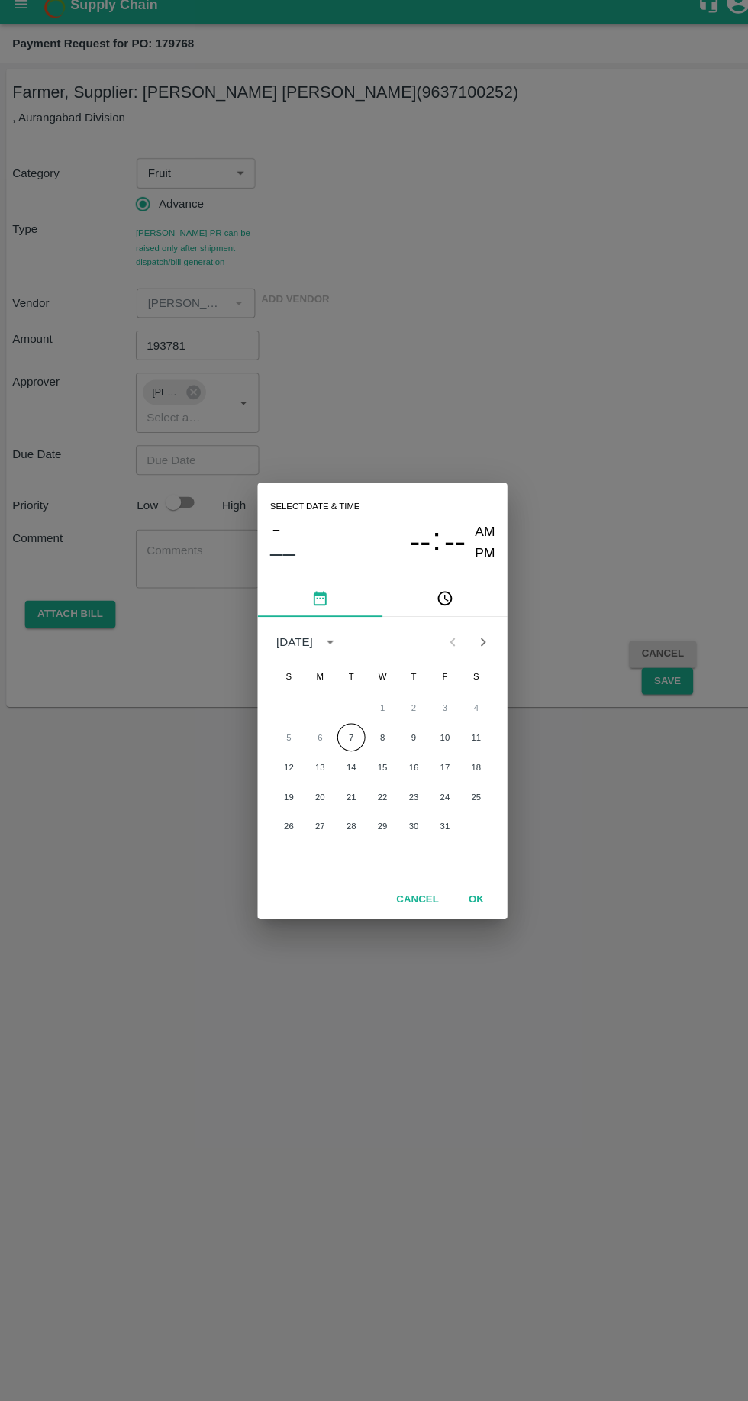
click at [347, 737] on button "7" at bounding box center [343, 735] width 27 height 27
type input "07/10/2025 12:00 AM"
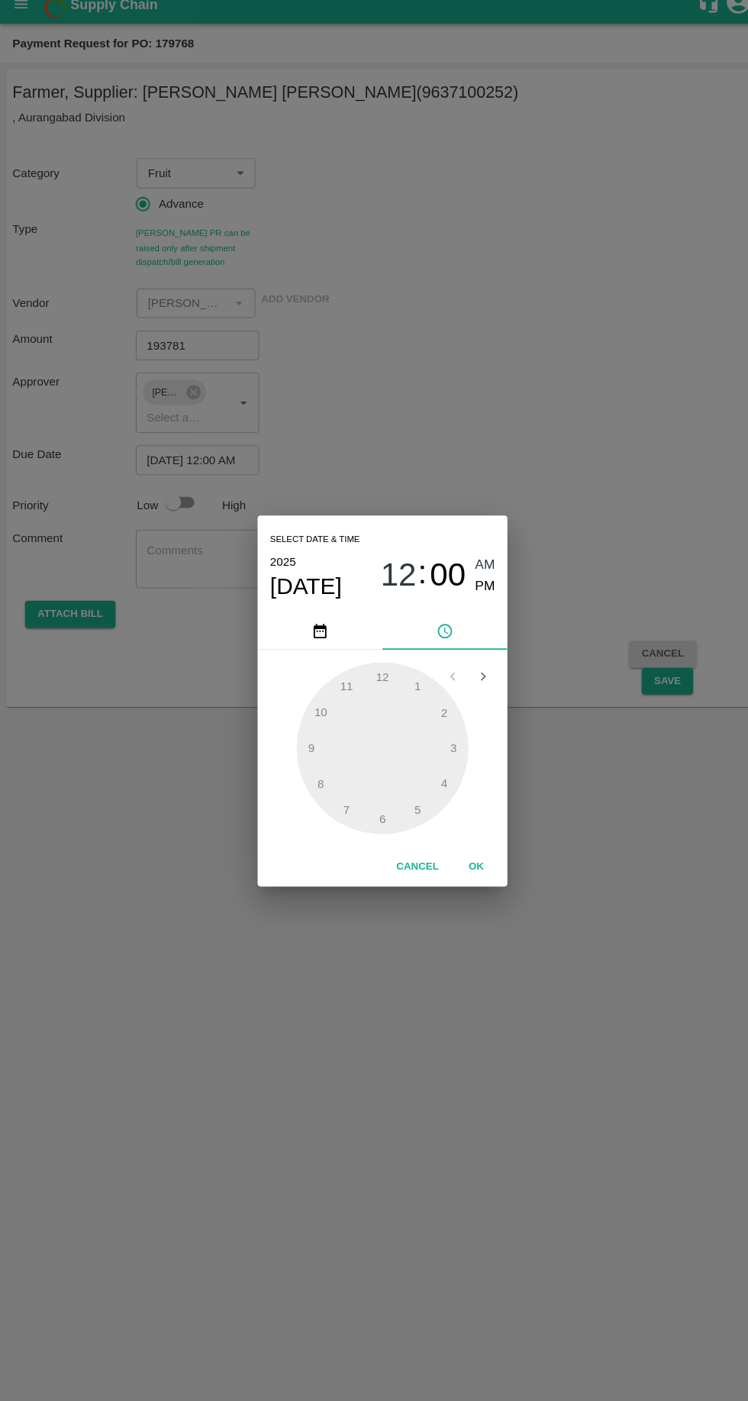
click at [465, 862] on button "OK" at bounding box center [465, 862] width 49 height 27
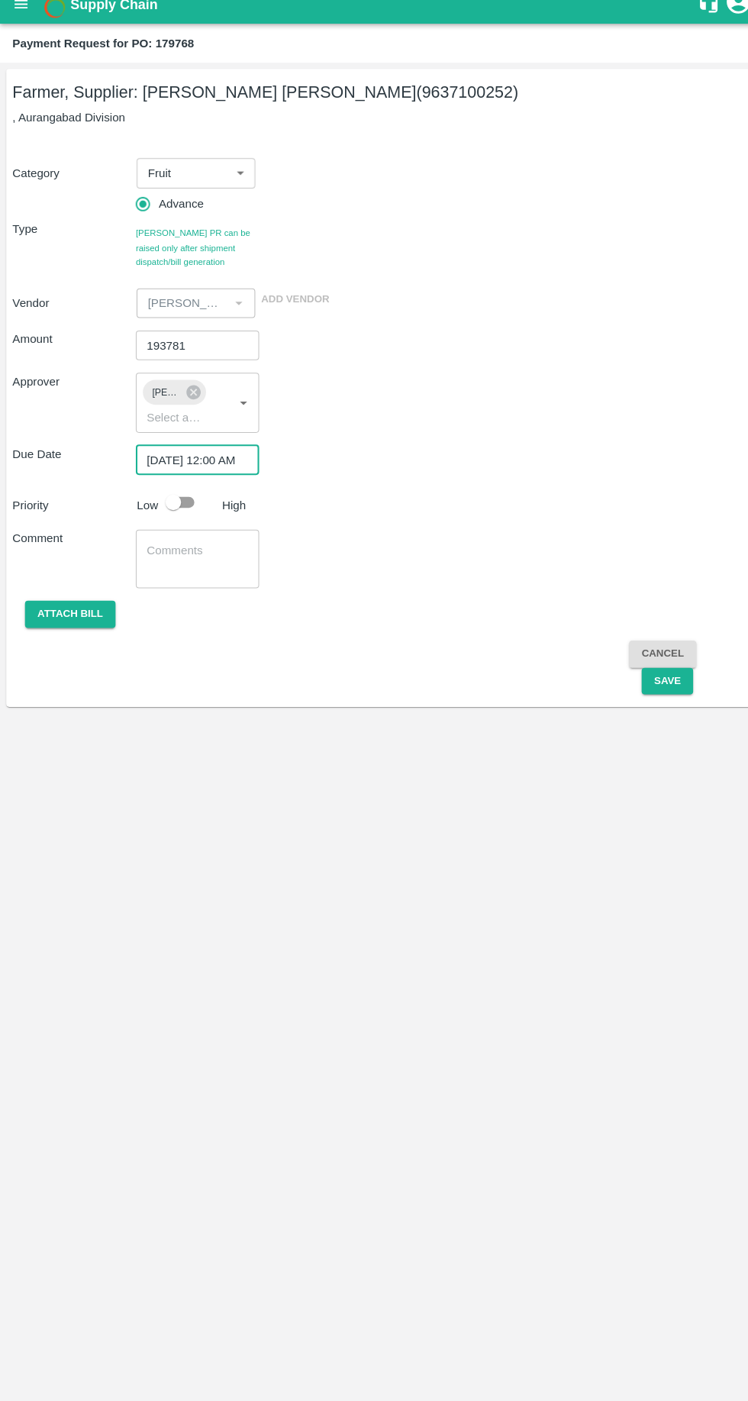
scroll to position [0, 12]
click at [165, 553] on textarea at bounding box center [192, 562] width 99 height 32
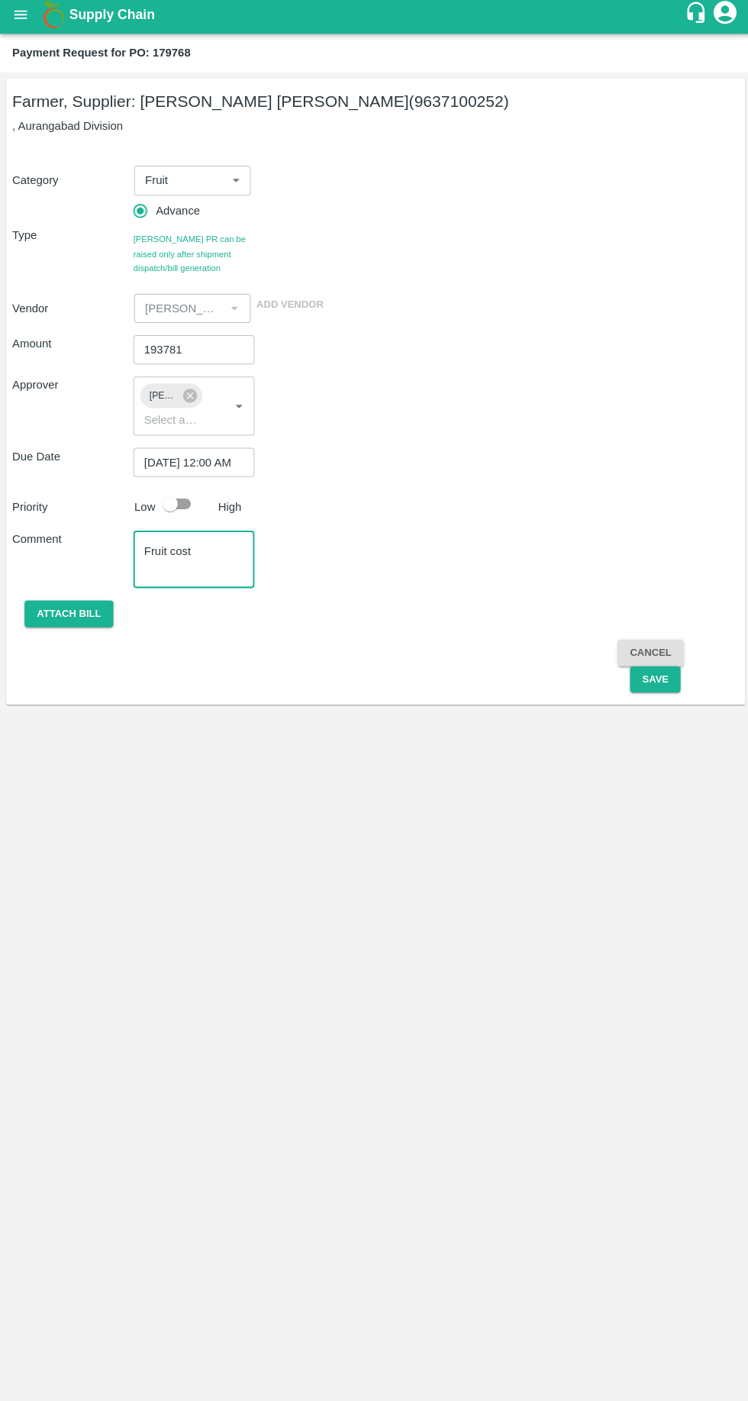
type textarea "Fruit cost"
click at [670, 711] on div "Farmer, Supplier: Pavan Mahajan Bahure (9637100252) , Aurangabad Division Categ…" at bounding box center [374, 738] width 748 height 1324
click at [651, 681] on button "Save" at bounding box center [652, 681] width 50 height 27
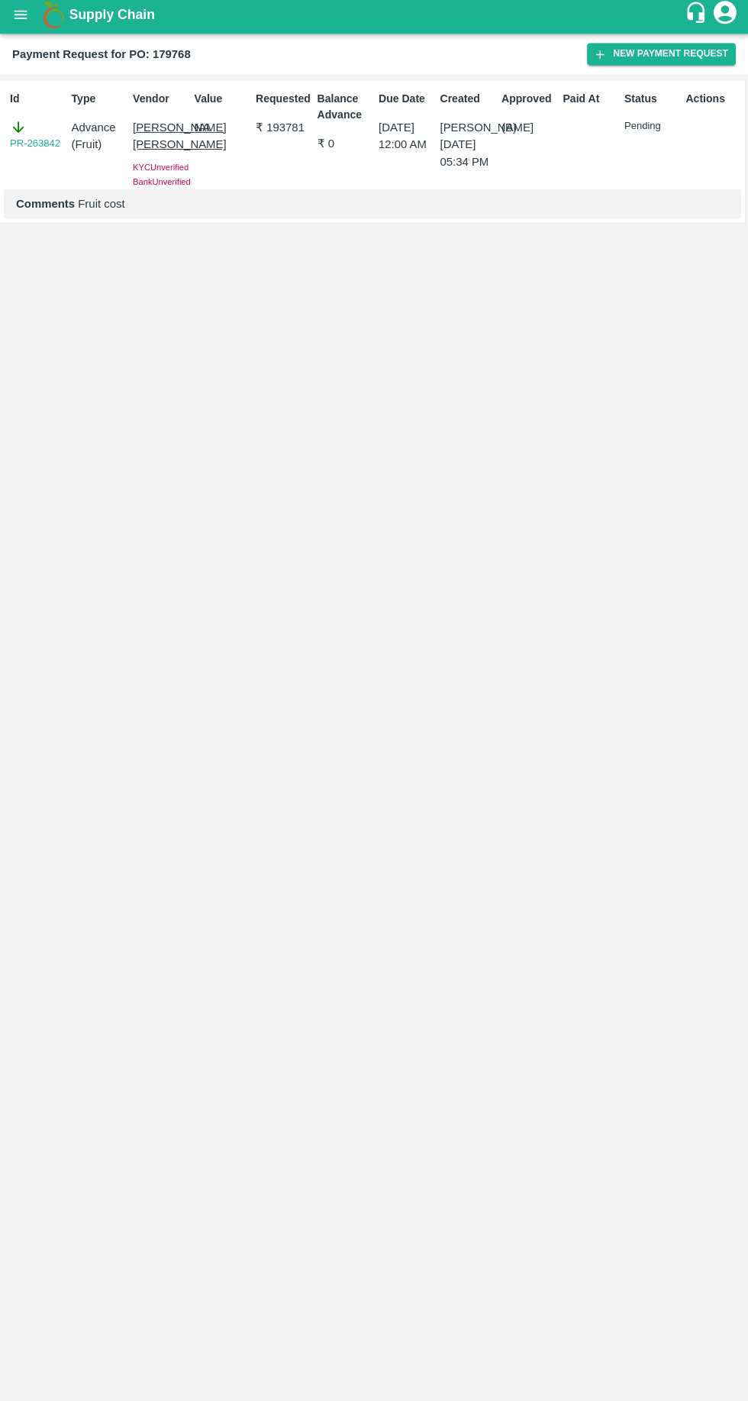
click at [31, 27] on button "open drawer" at bounding box center [20, 19] width 35 height 35
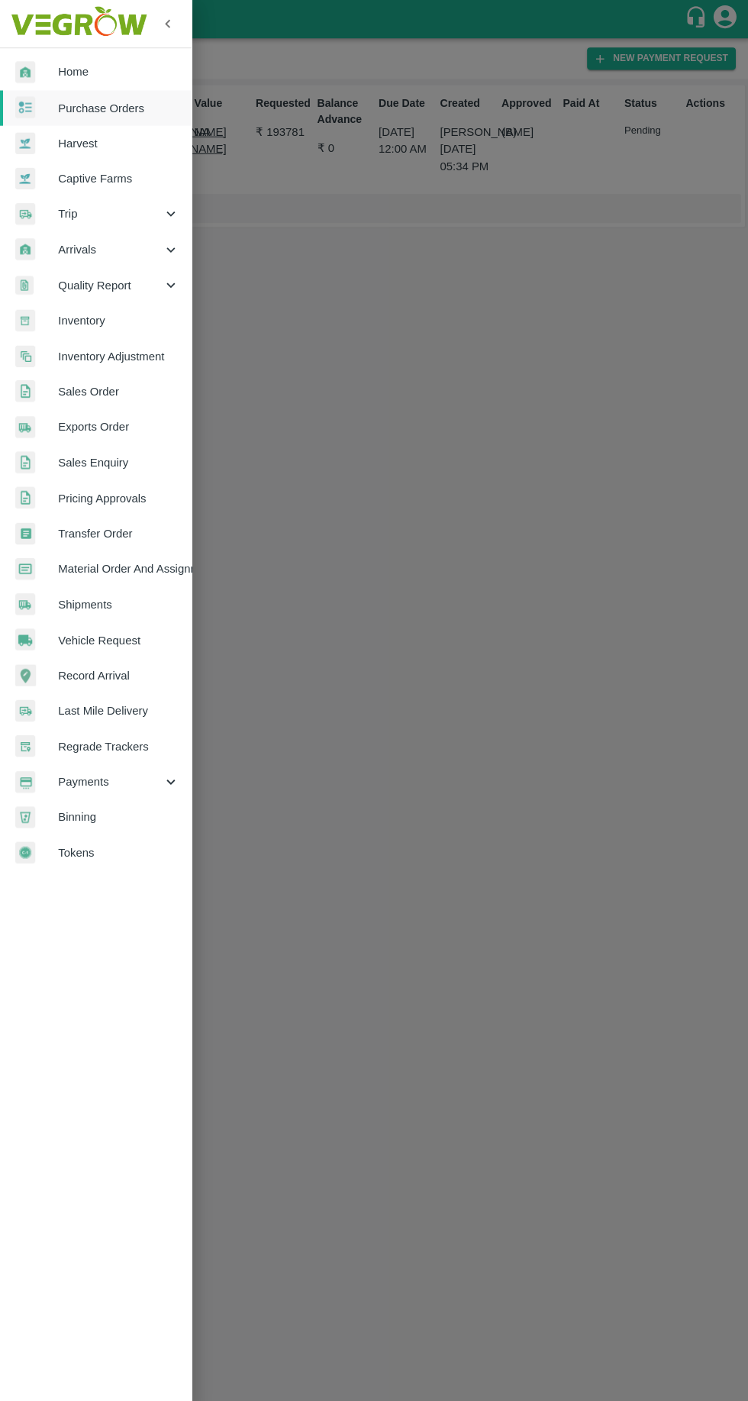
click at [78, 783] on span "Payments" at bounding box center [110, 778] width 104 height 17
click at [86, 817] on span "My Payment Requests" at bounding box center [124, 813] width 108 height 17
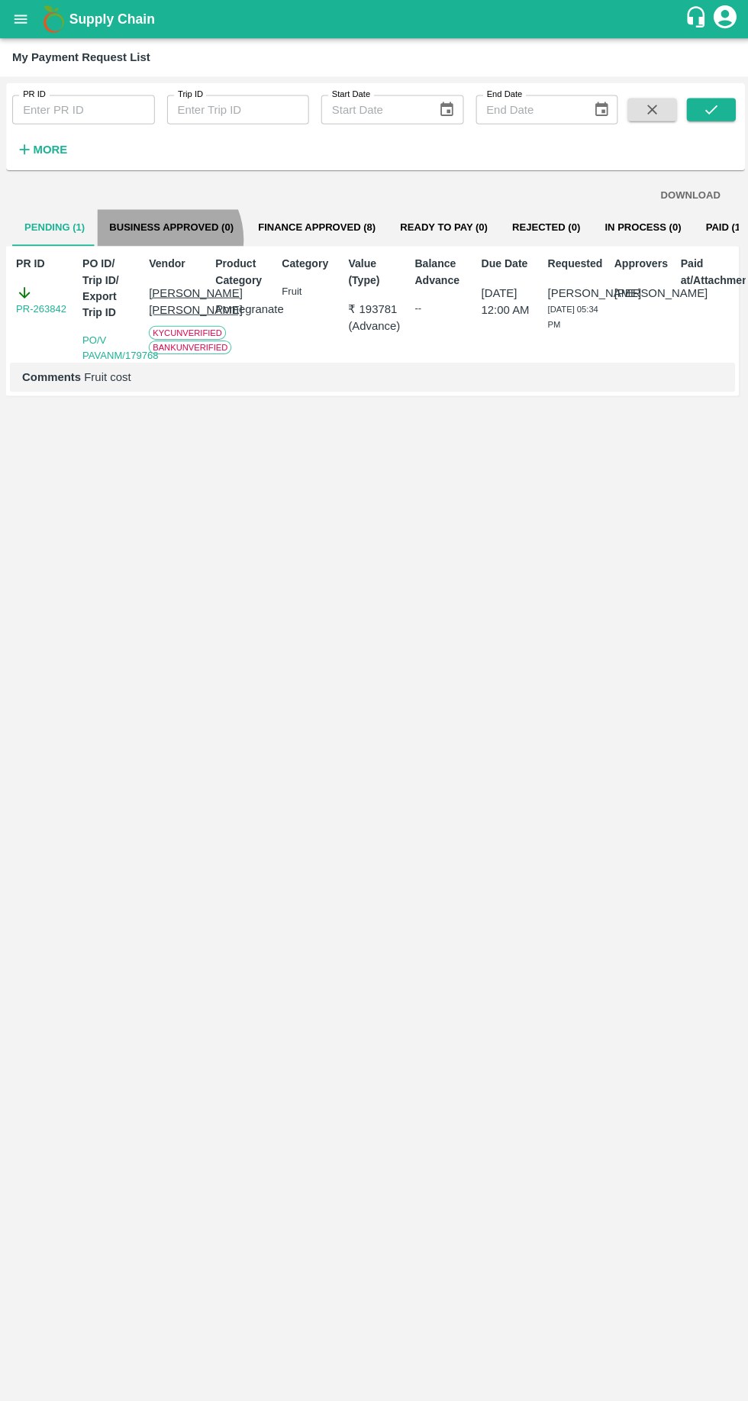
click at [156, 226] on button "Business Approved (0)" at bounding box center [171, 226] width 148 height 37
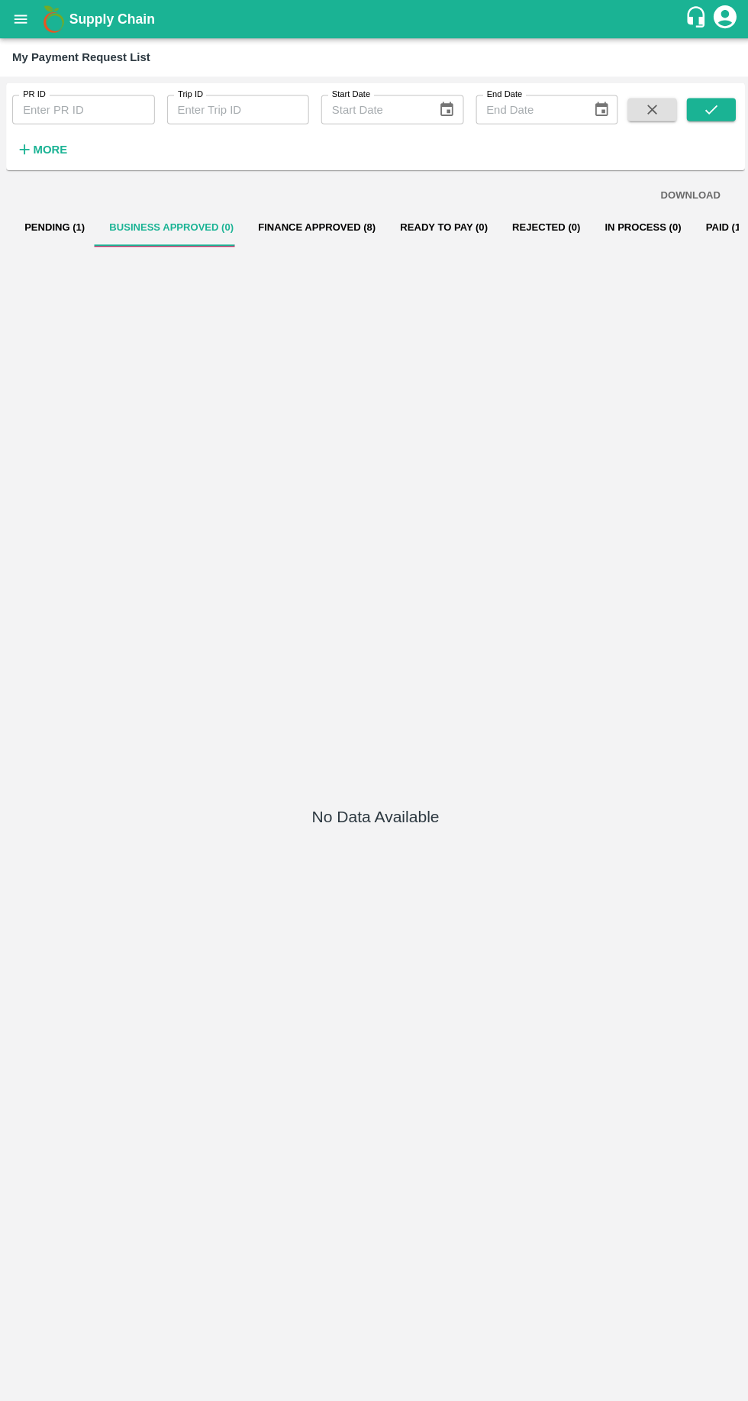
click at [44, 226] on button "Pending (1)" at bounding box center [54, 226] width 85 height 37
